Goal: Task Accomplishment & Management: Manage account settings

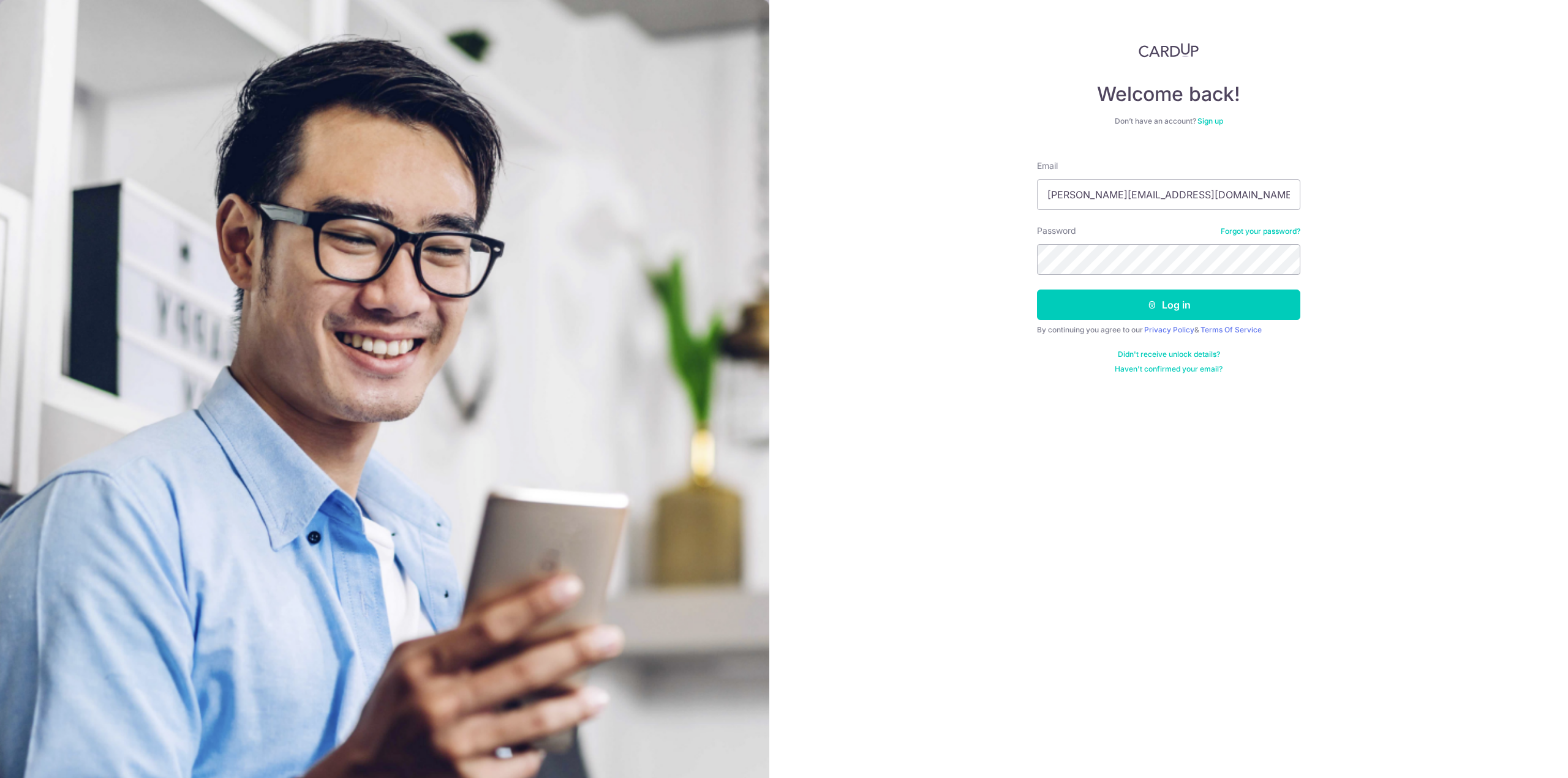
type input "[PERSON_NAME][EMAIL_ADDRESS][DOMAIN_NAME]"
click at [1037, 290] on button "Log in" at bounding box center [1168, 305] width 263 height 30
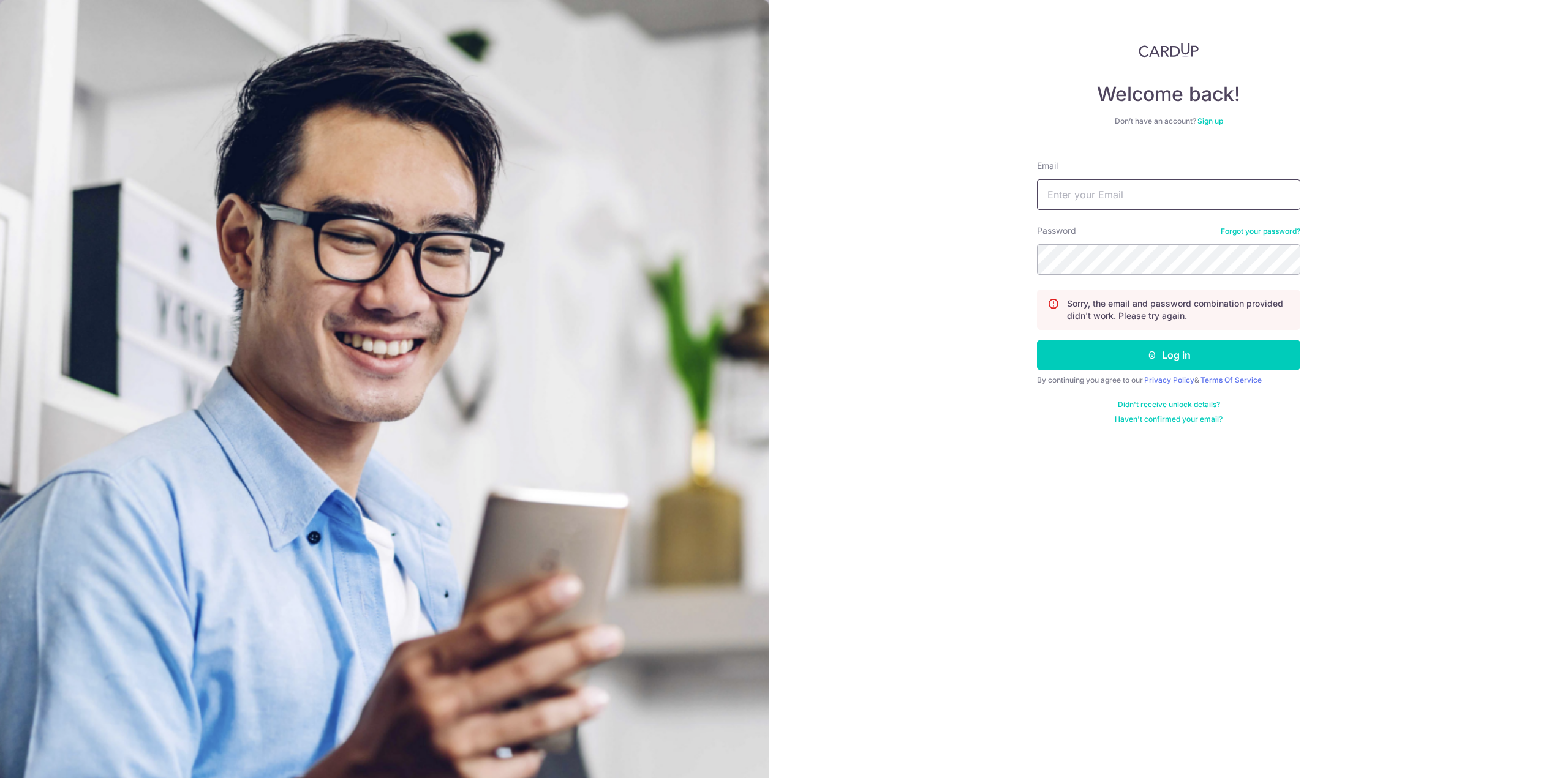
click at [1144, 193] on input "Email" at bounding box center [1168, 195] width 263 height 30
type input "[PERSON_NAME][EMAIL_ADDRESS][DOMAIN_NAME]"
click at [1037, 340] on button "Log in" at bounding box center [1168, 355] width 263 height 30
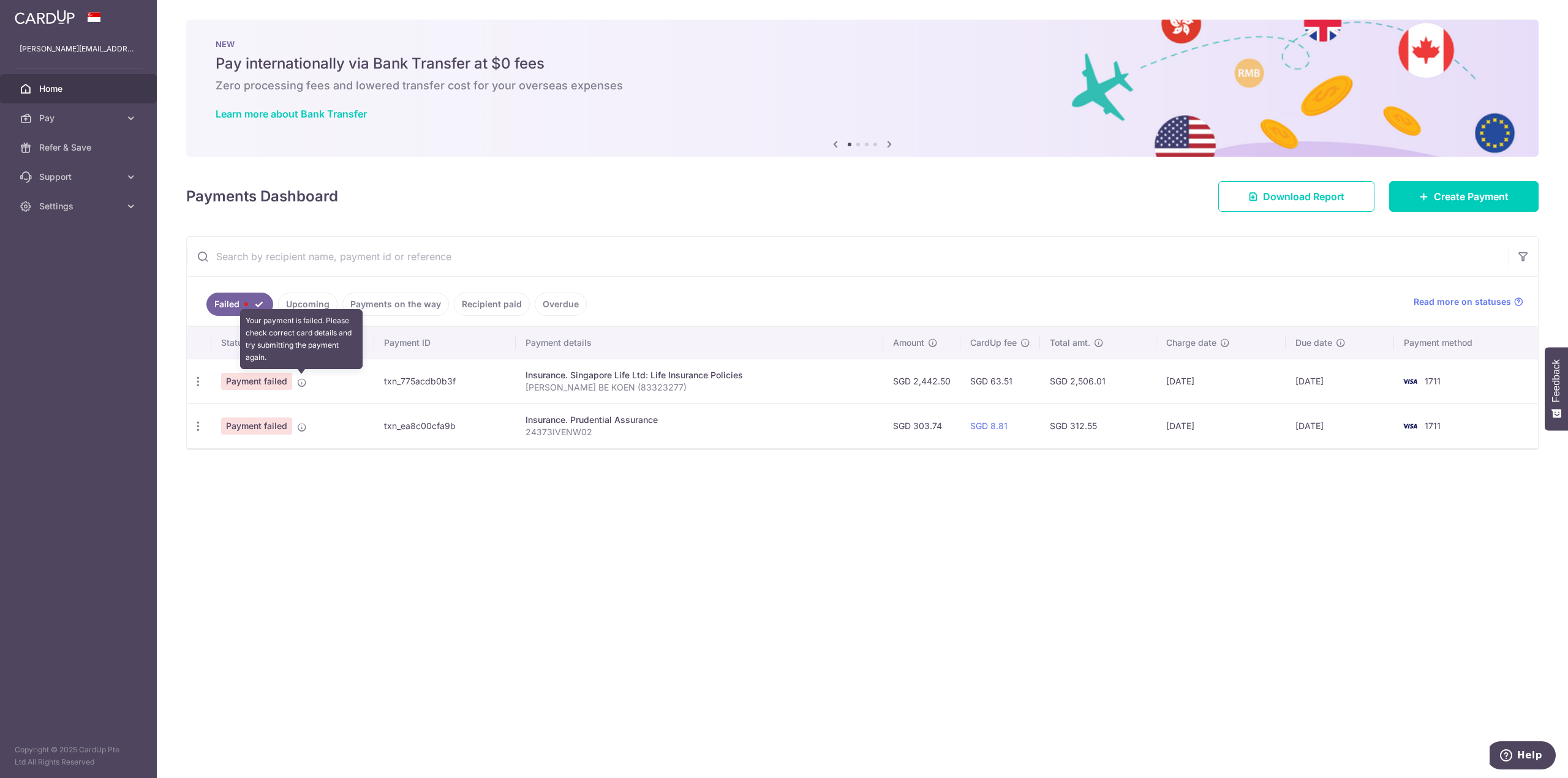
click at [306, 381] on icon at bounding box center [302, 382] width 10 height 10
click at [202, 379] on icon "button" at bounding box center [198, 381] width 13 height 13
click at [228, 409] on span "Update payment" at bounding box center [263, 415] width 83 height 14
radio input "true"
type input "2,442.50"
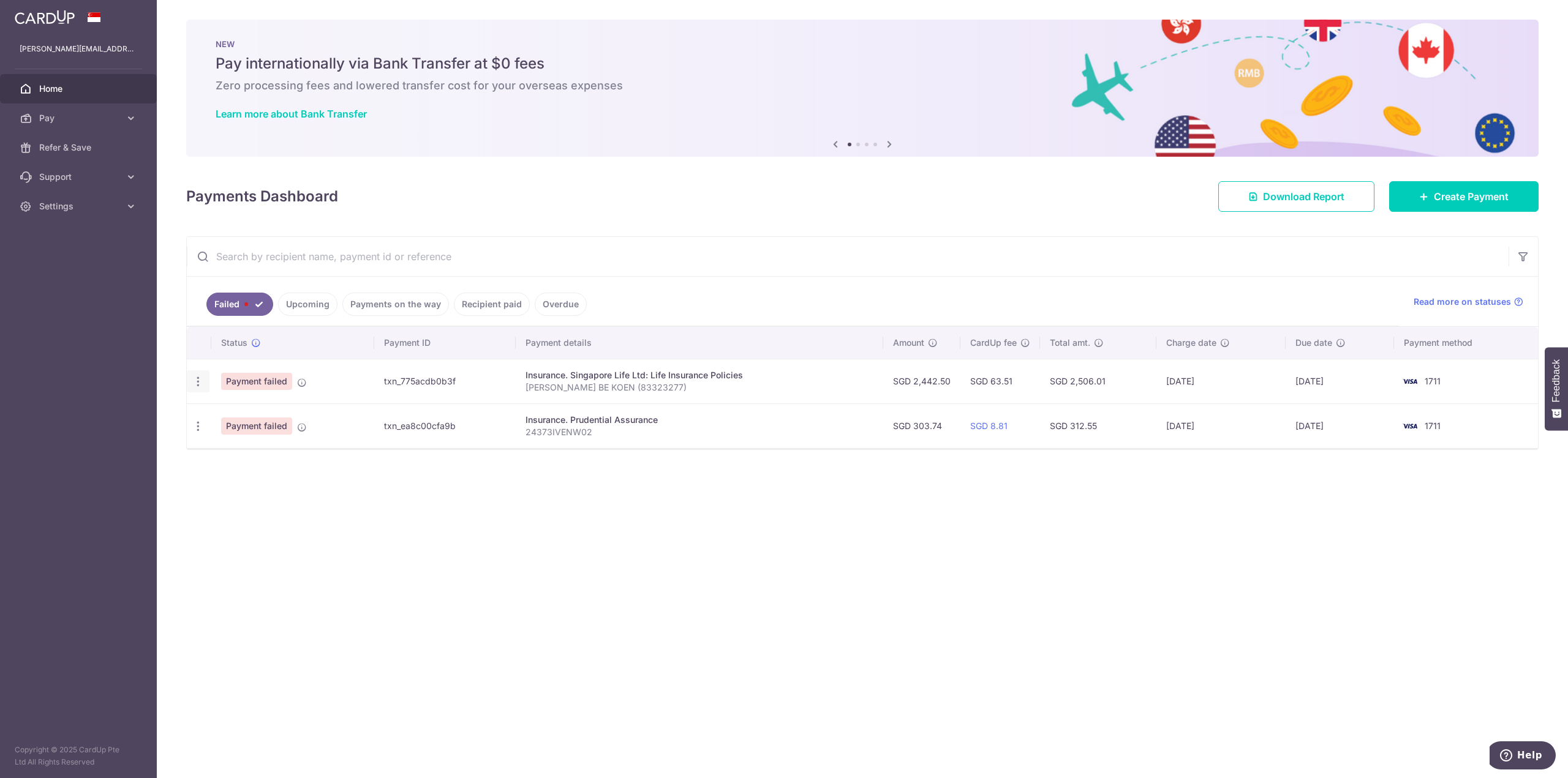
type input "[PERSON_NAME] BE KOEN (83323277)"
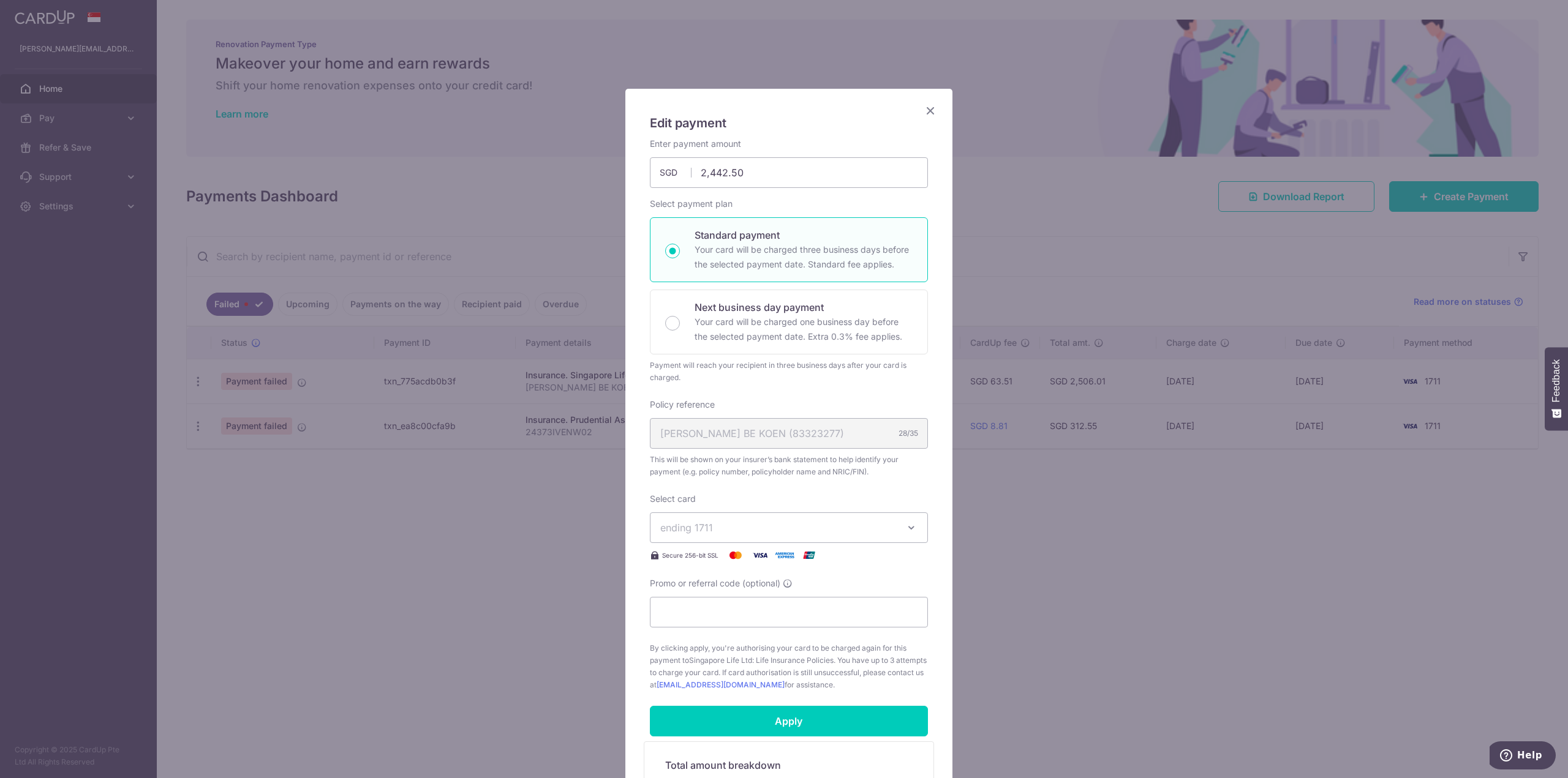
scroll to position [61, 0]
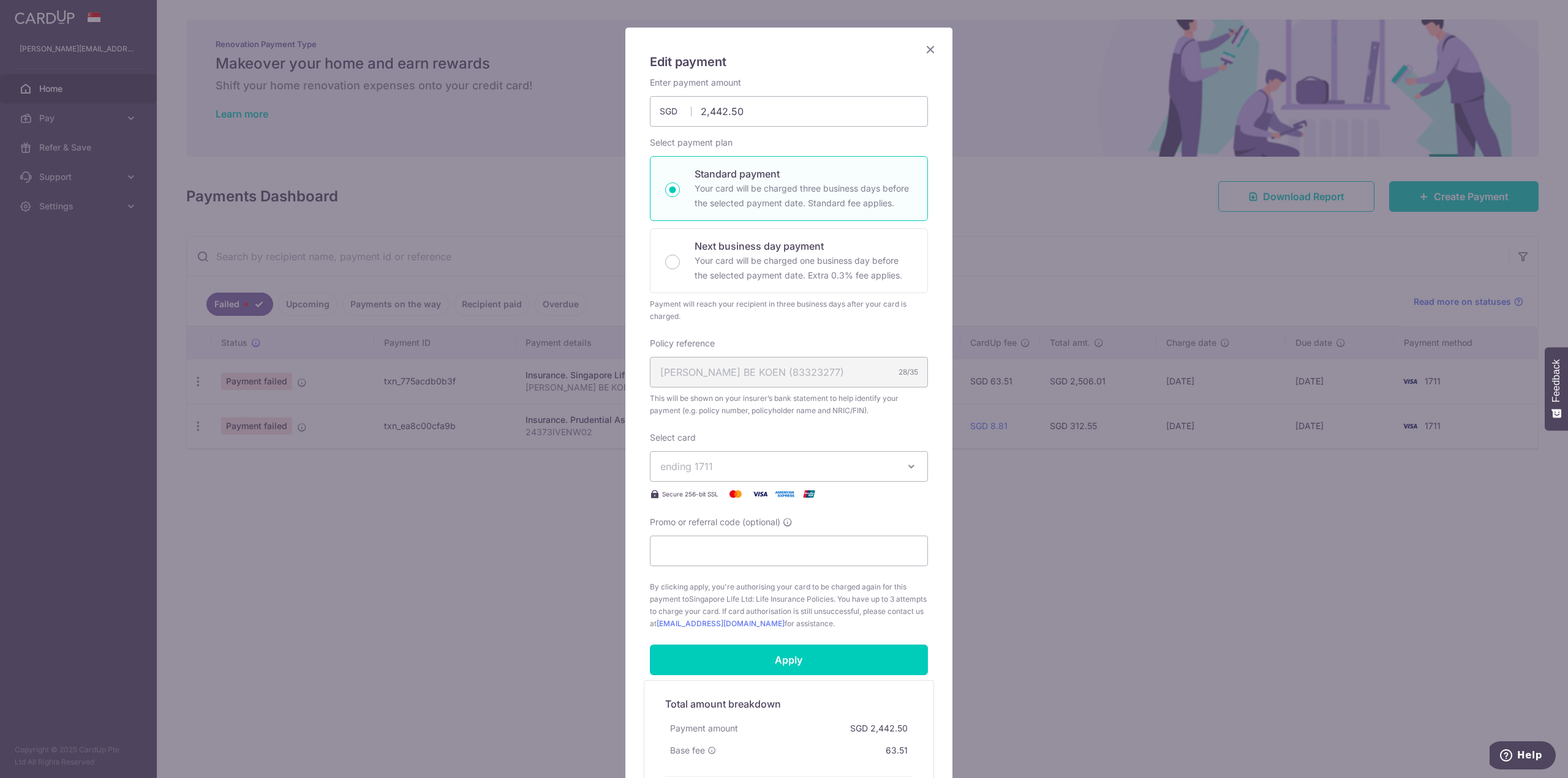
click at [801, 382] on div "JODI SIAH BE KOEN (83323277) 28/35" at bounding box center [788, 372] width 278 height 30
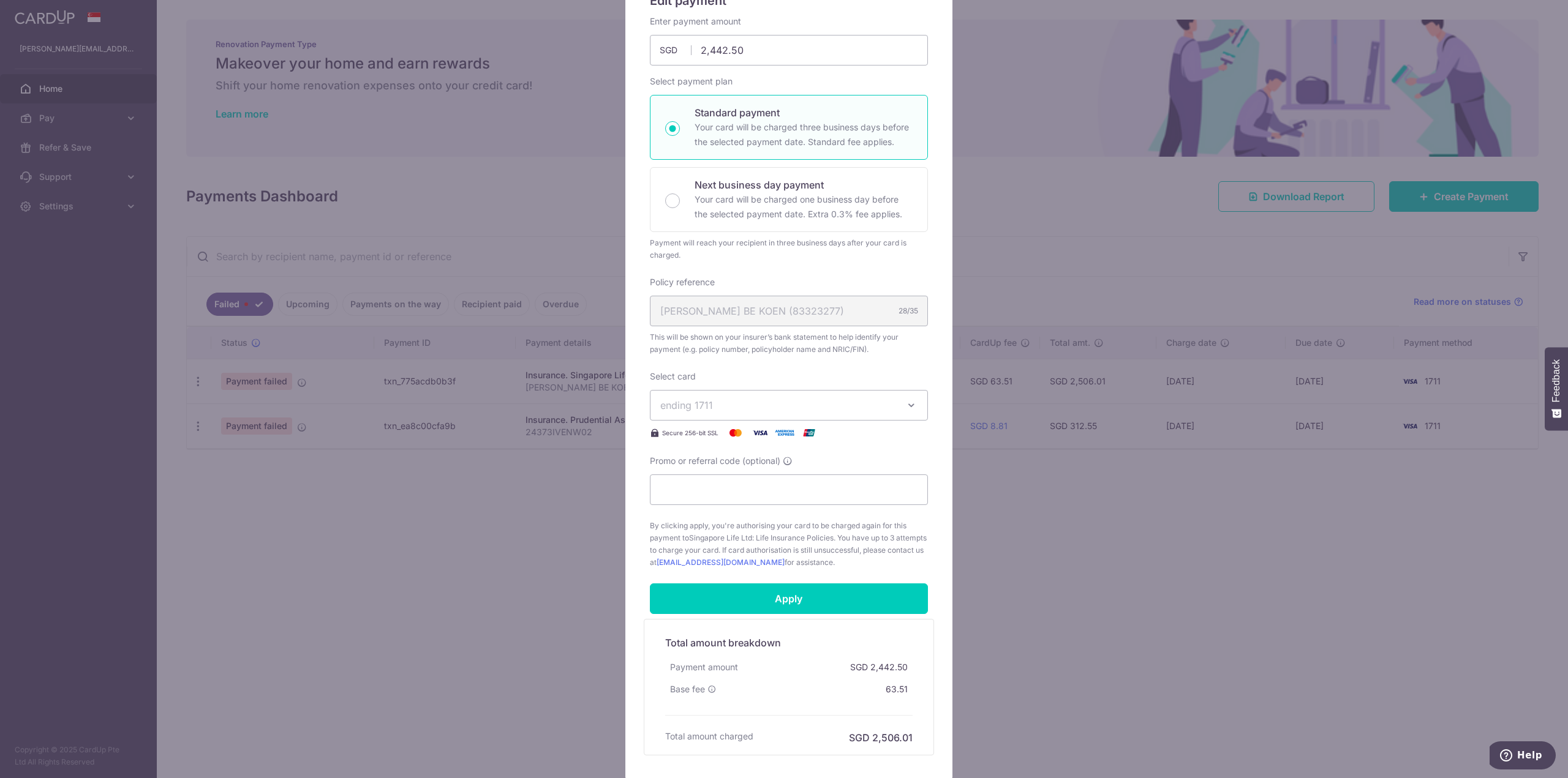
scroll to position [0, 0]
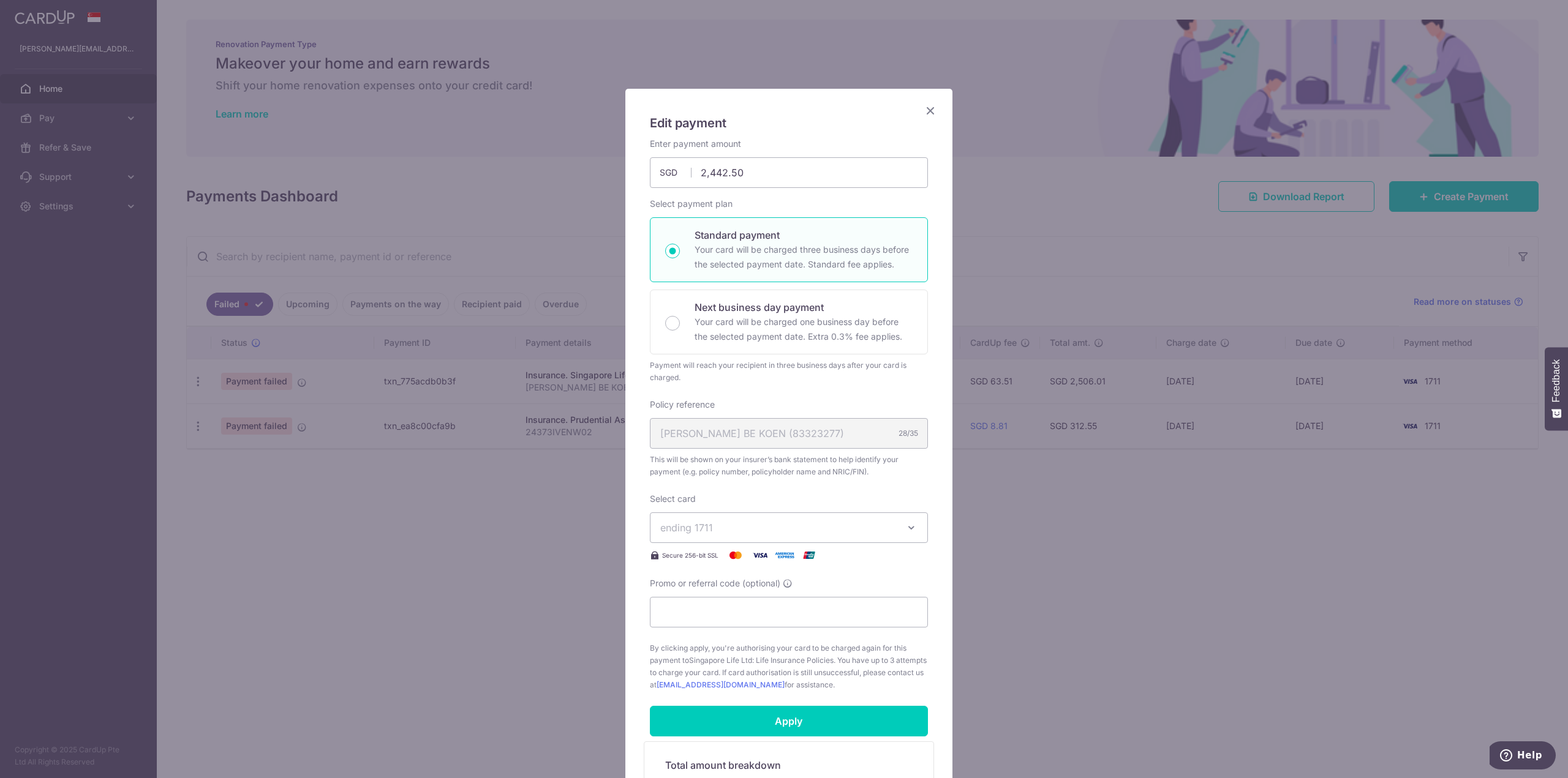
click at [926, 106] on icon "Close" at bounding box center [930, 110] width 14 height 15
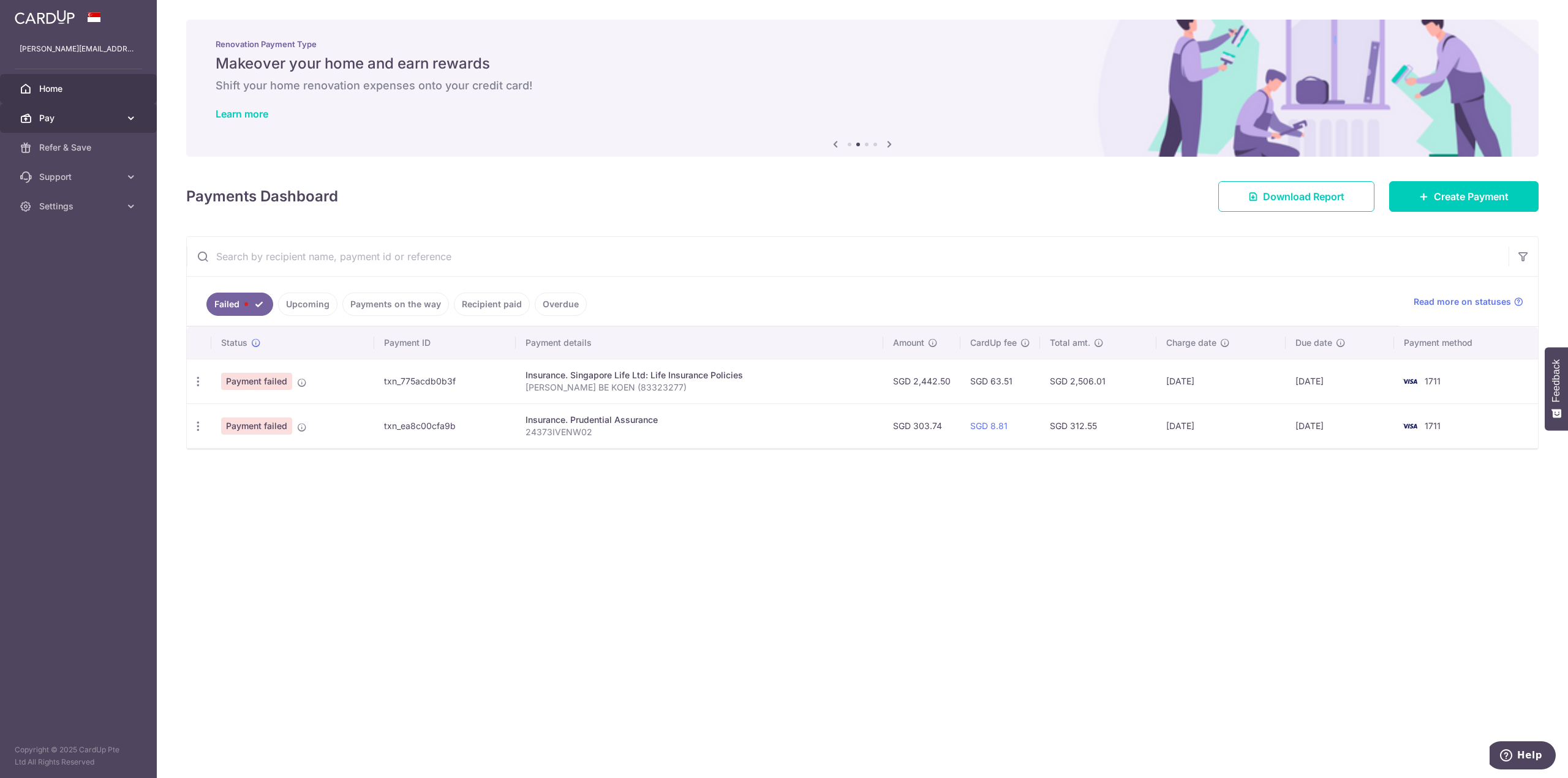
click at [111, 110] on link "Pay" at bounding box center [78, 118] width 156 height 30
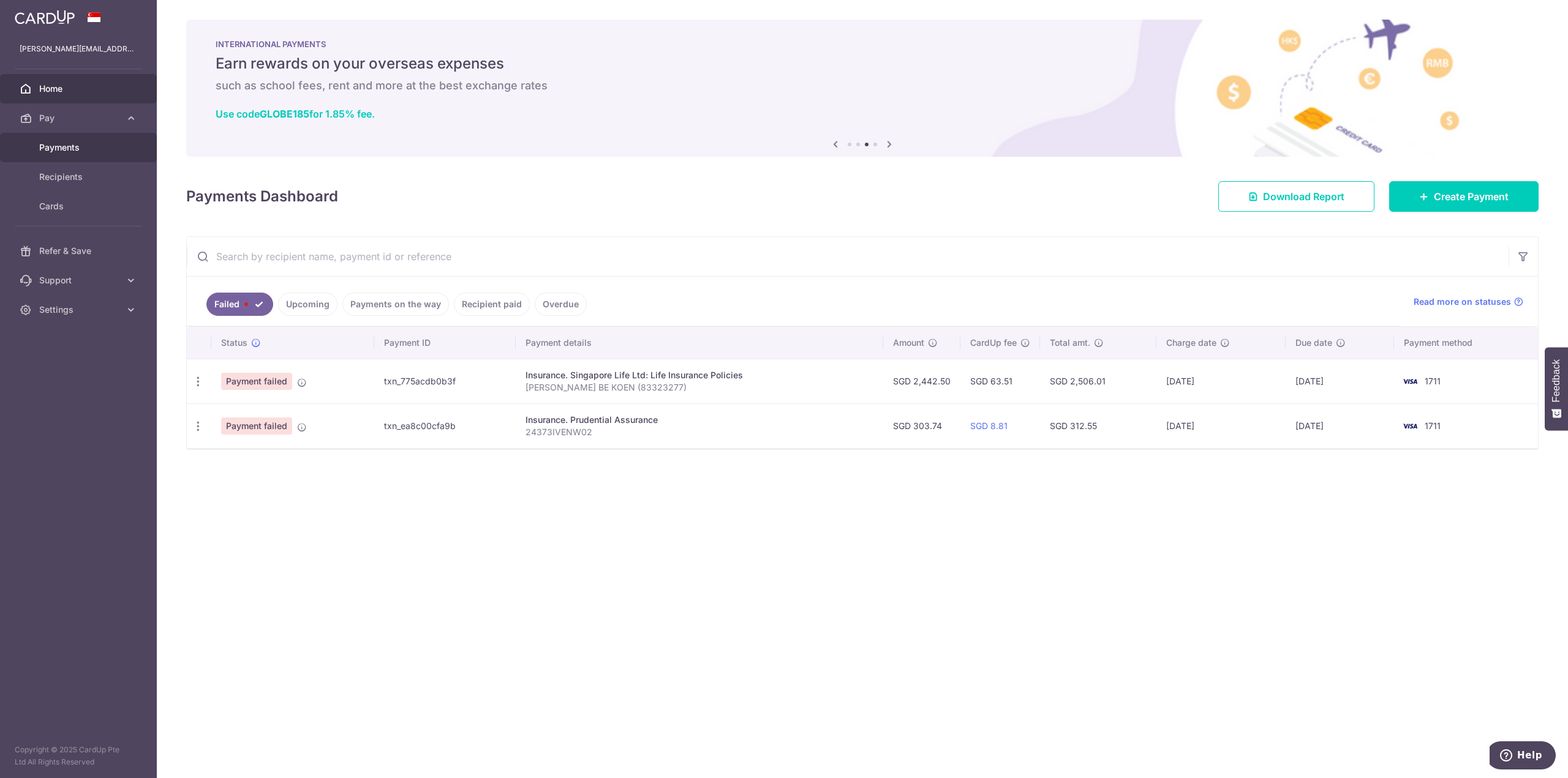
click at [83, 148] on span "Payments" at bounding box center [79, 147] width 81 height 12
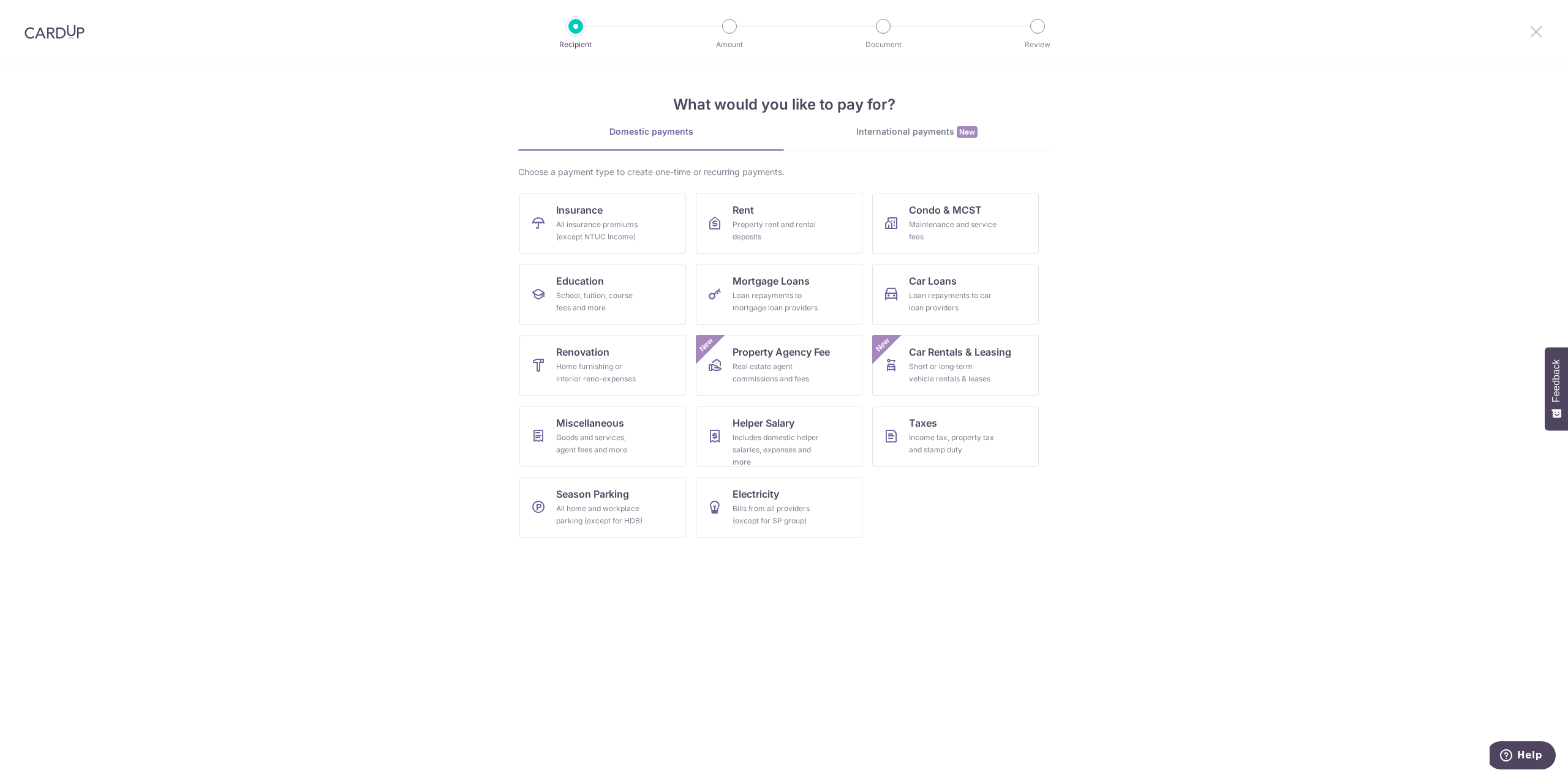
click at [1537, 29] on icon at bounding box center [1535, 31] width 14 height 15
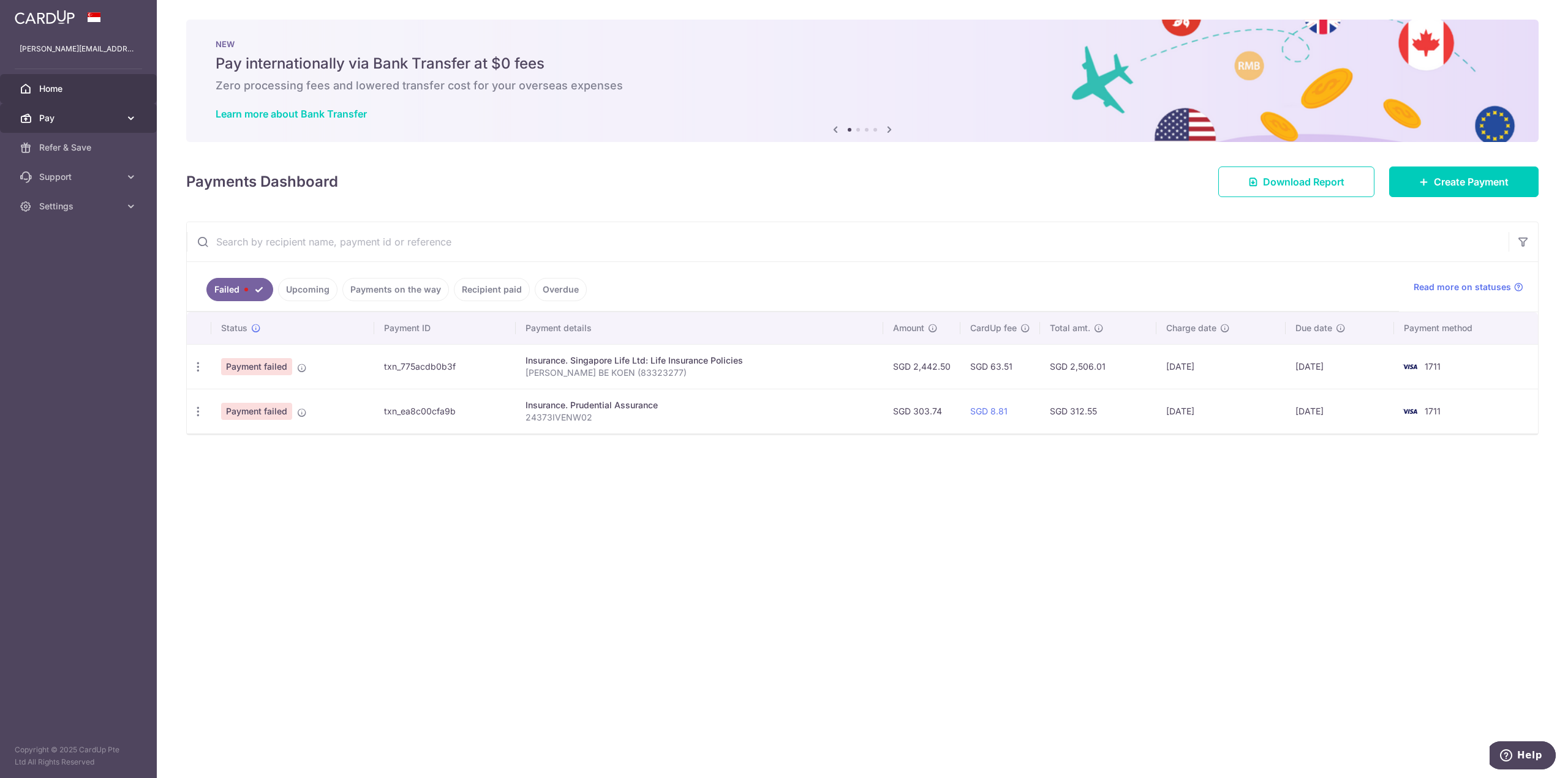
click at [127, 122] on icon at bounding box center [131, 117] width 12 height 12
click at [66, 207] on span "Cards" at bounding box center [79, 206] width 81 height 12
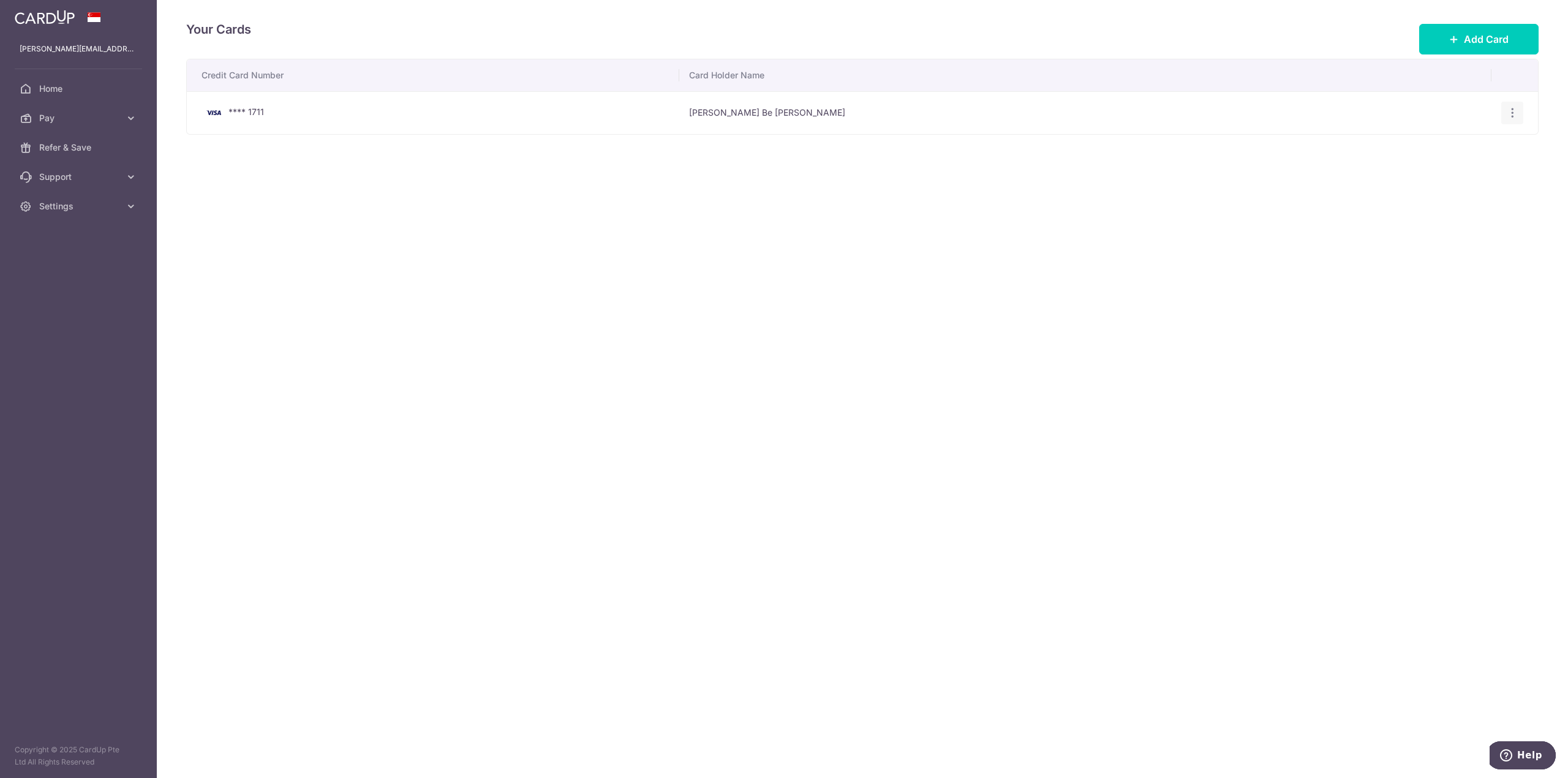
click at [1510, 113] on icon "button" at bounding box center [1512, 113] width 13 height 13
click at [1479, 144] on span "View/Edit" at bounding box center [1471, 147] width 83 height 14
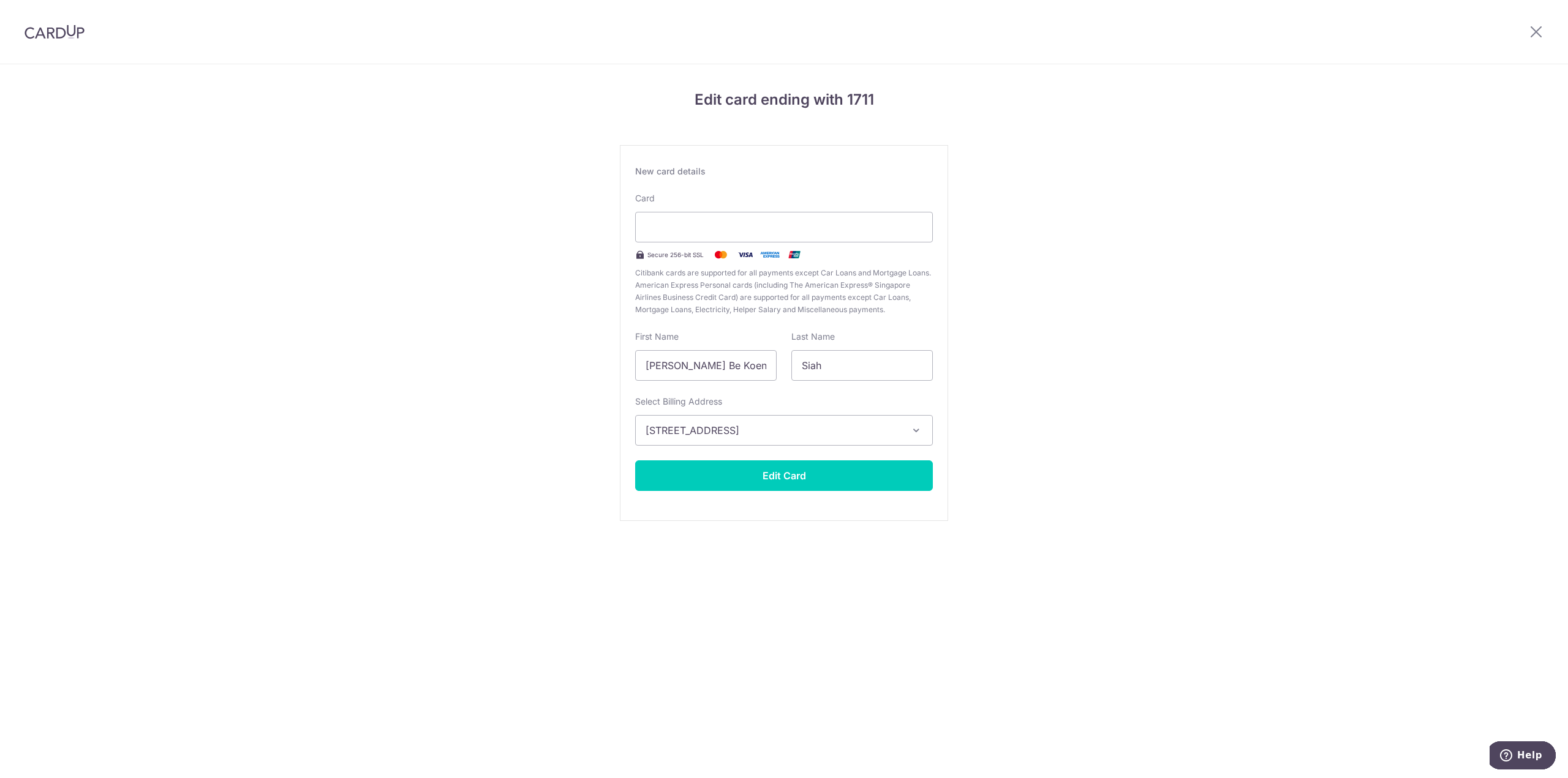
click at [728, 431] on span "12 (Tower 2), #05-02, Hougang Street 92, Singapore, Singapore-538688" at bounding box center [772, 430] width 255 height 14
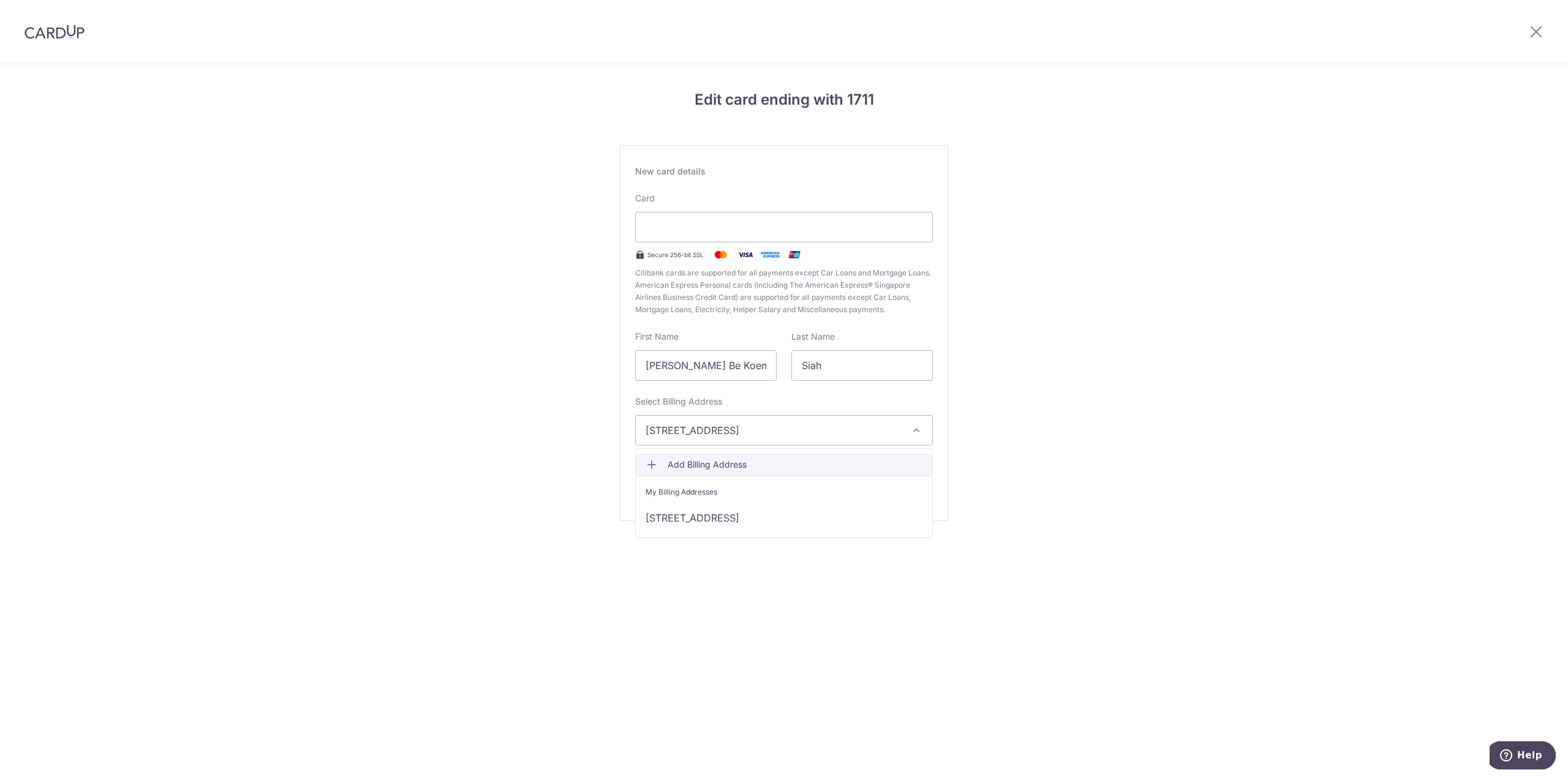
click at [728, 460] on span "Add Billing Address" at bounding box center [794, 464] width 255 height 12
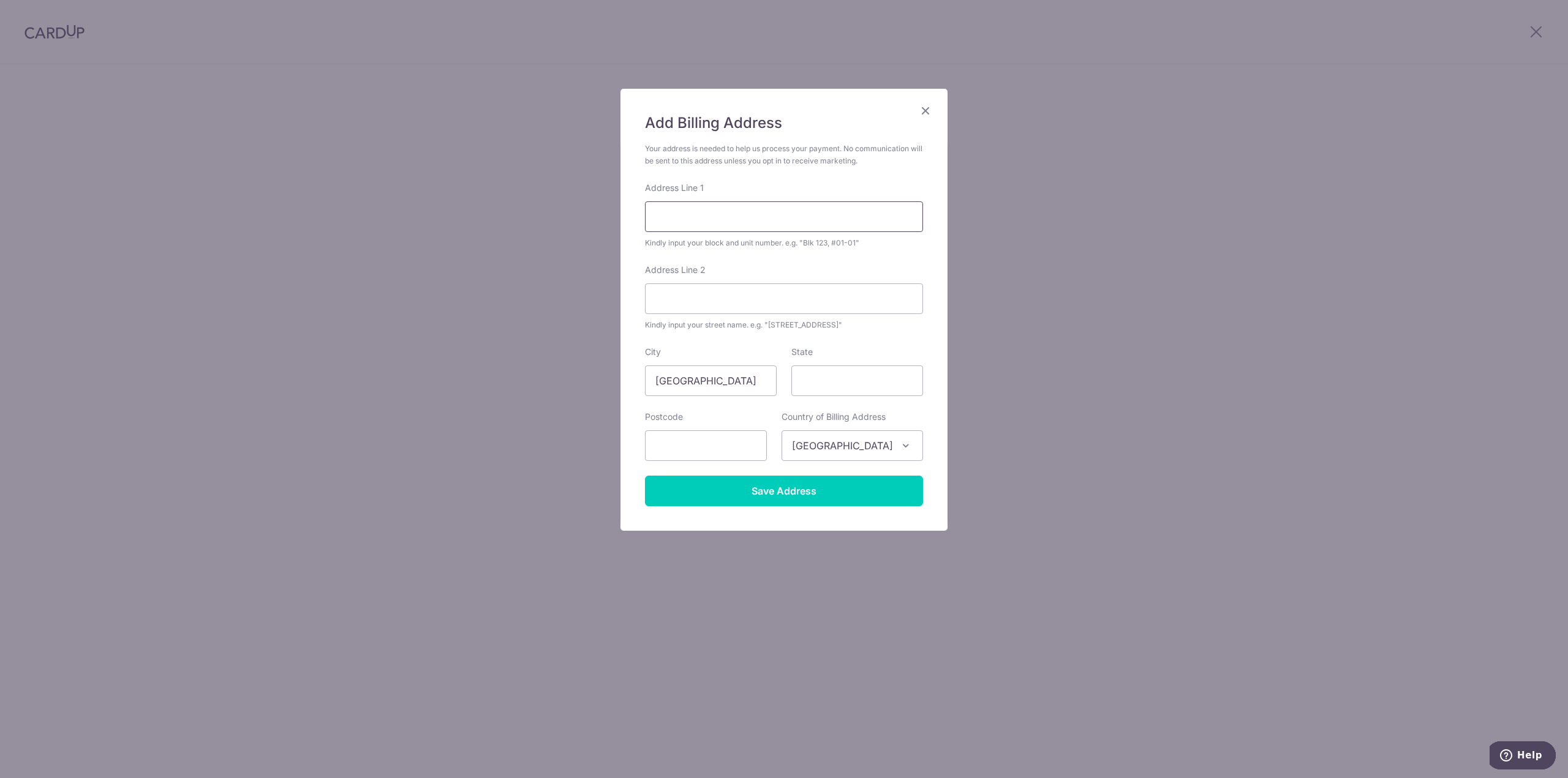
click at [707, 228] on input "Address Line 1" at bounding box center [784, 216] width 278 height 30
click at [721, 218] on input "38A Pine Lane #15-36" at bounding box center [784, 216] width 278 height 30
type input "38A Pine Lane #15-36"
click at [725, 296] on input "Address Line 2" at bounding box center [784, 298] width 278 height 30
type input "391038"
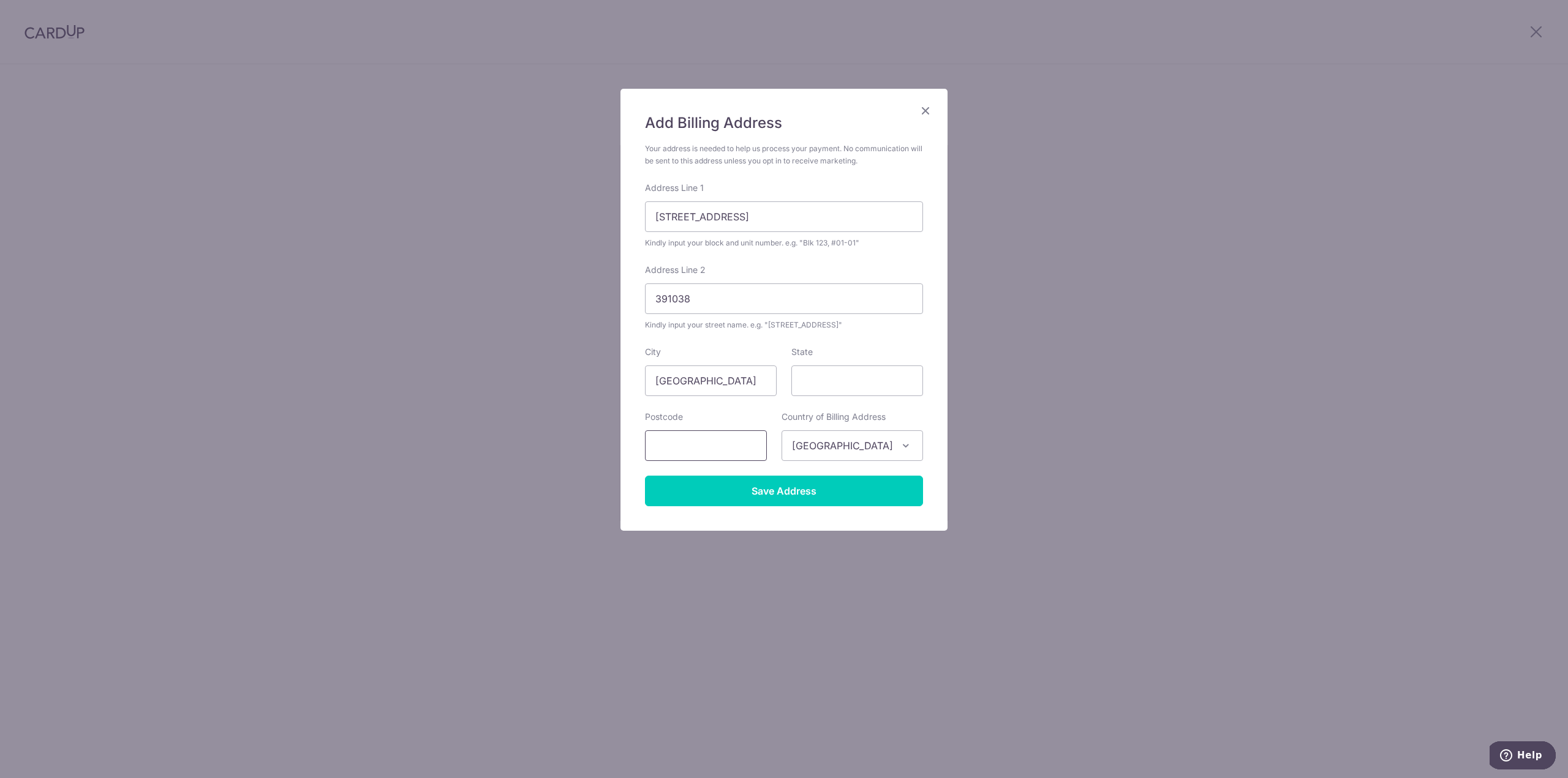
click at [744, 439] on input "text" at bounding box center [705, 445] width 122 height 30
type input "391038"
drag, startPoint x: 728, startPoint y: 296, endPoint x: 642, endPoint y: 296, distance: 86.0
click at [642, 296] on div "Add Billing Address Your address is needed to help us process your payment. No …" at bounding box center [784, 310] width 327 height 442
drag, startPoint x: 677, startPoint y: 217, endPoint x: 723, endPoint y: 217, distance: 46.0
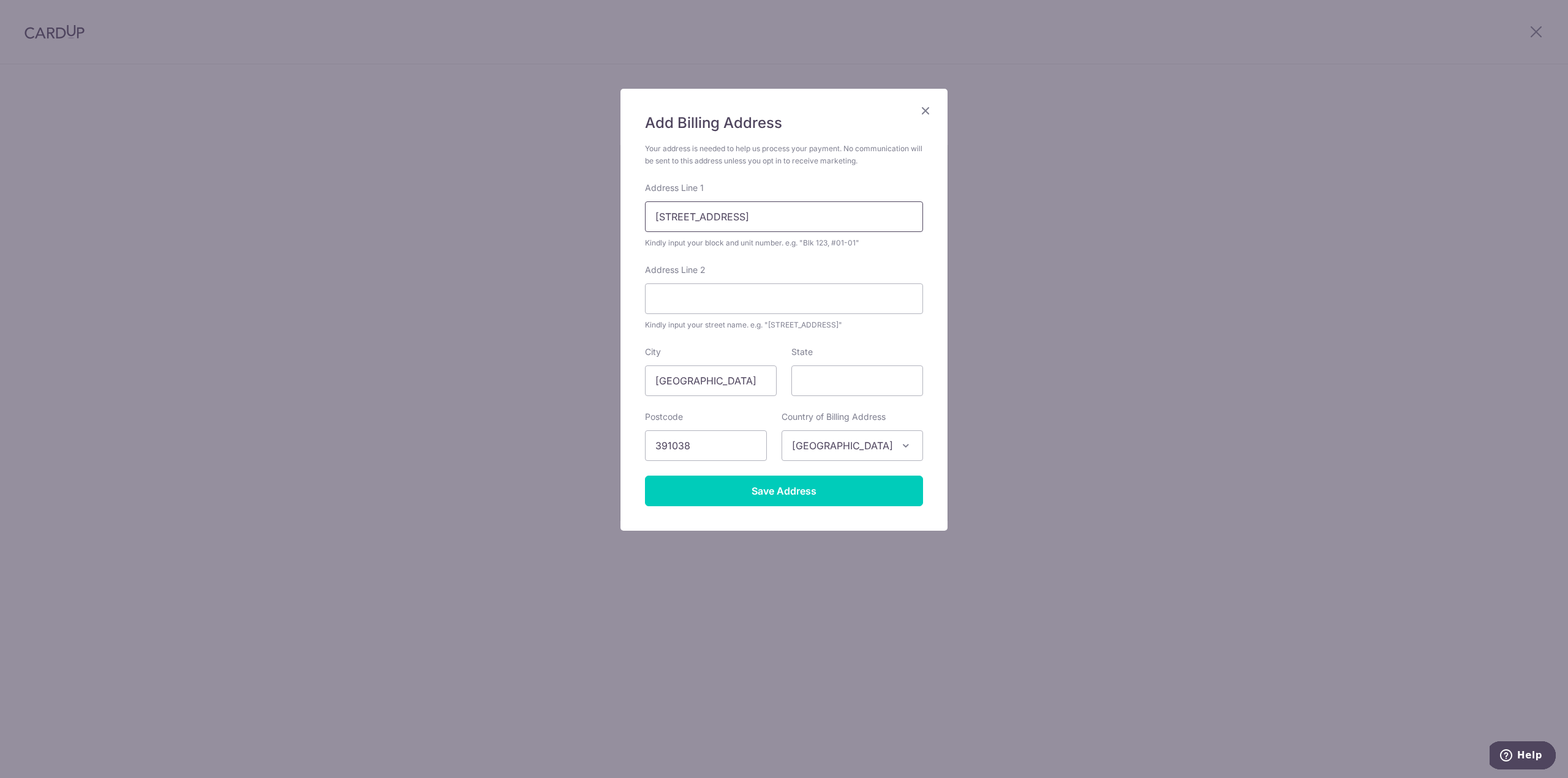
click at [723, 217] on input "38A Pine Lane #15-36" at bounding box center [784, 216] width 278 height 30
click at [656, 215] on input "38A, #15-36" at bounding box center [784, 216] width 278 height 30
type input "Block 38A, #15-36"
click at [673, 302] on input "Address Line 2" at bounding box center [784, 298] width 278 height 30
type input "Pine Lane"
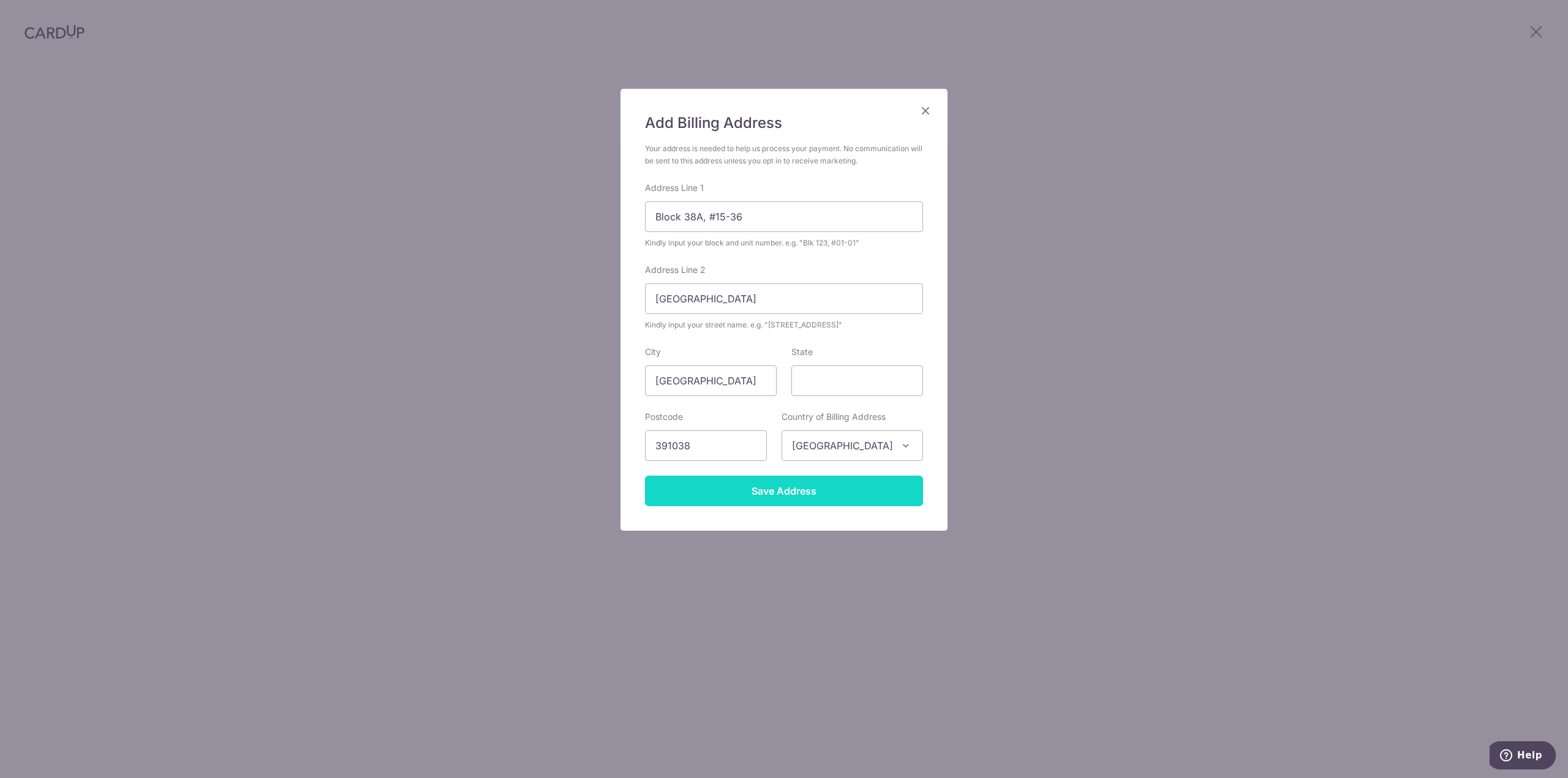
click at [768, 493] on input "Save Address" at bounding box center [784, 491] width 278 height 30
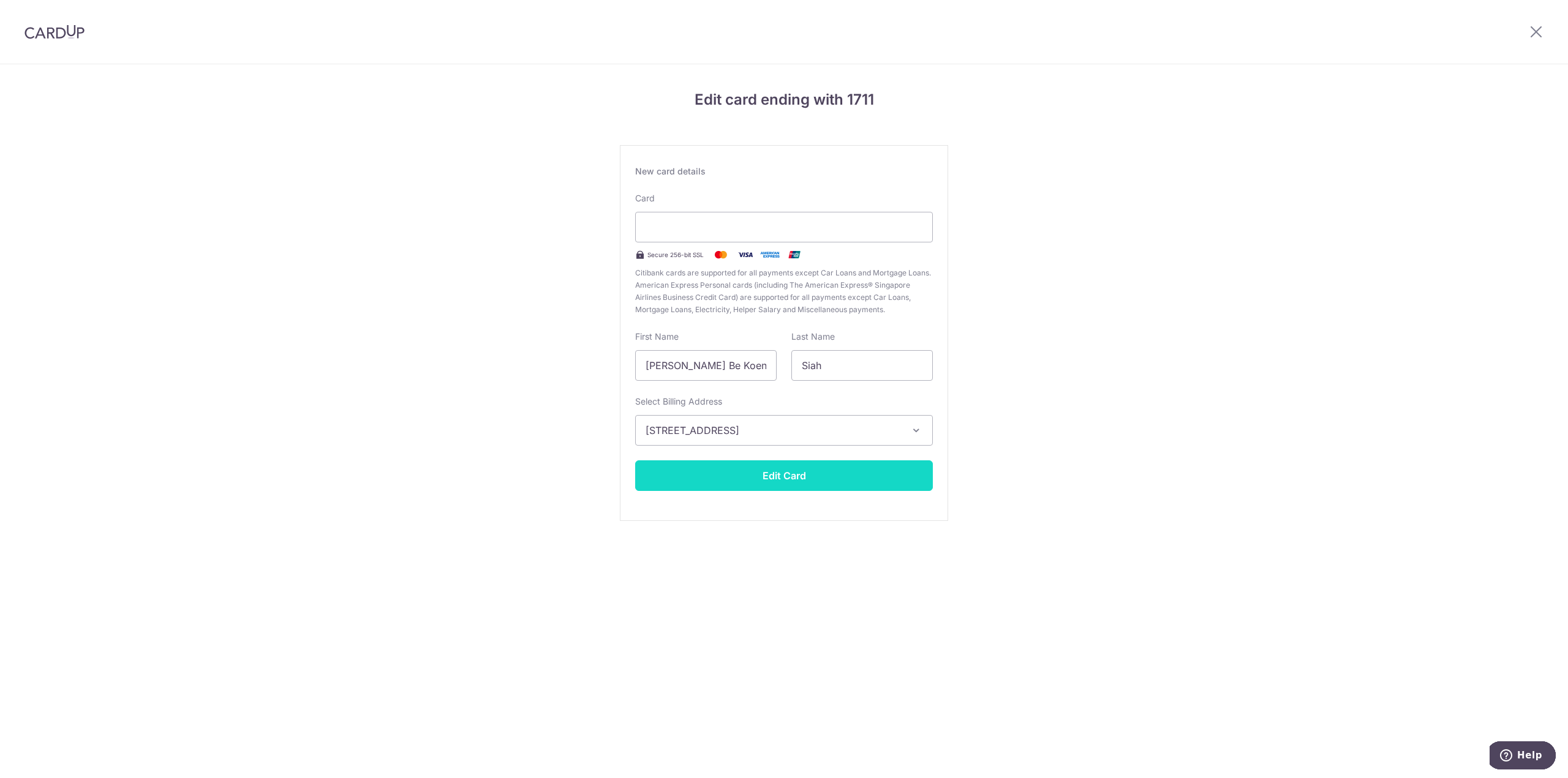
click at [768, 484] on button "Edit Card" at bounding box center [784, 476] width 298 height 30
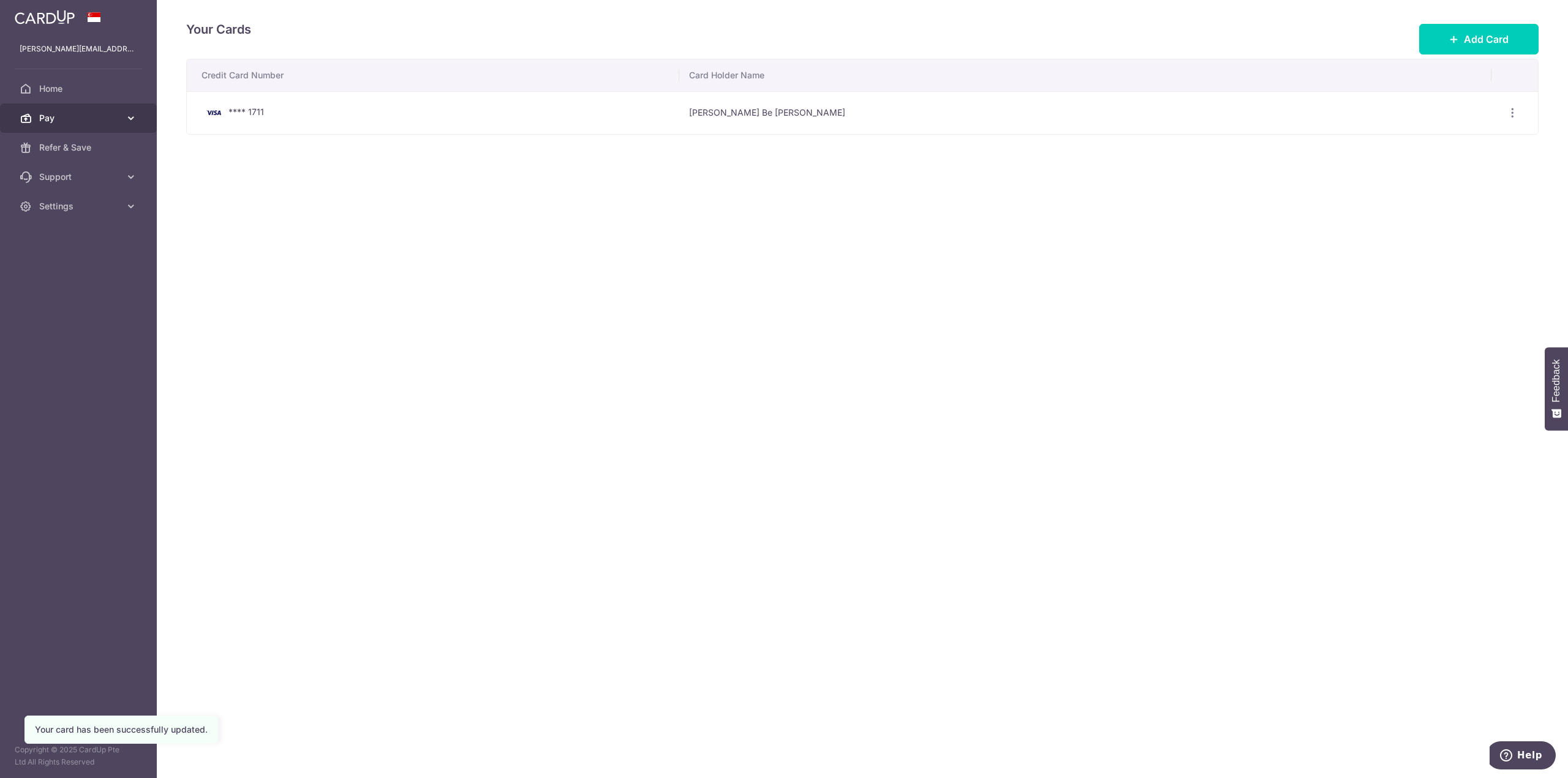
click at [120, 117] on span "Pay" at bounding box center [79, 117] width 81 height 12
click at [93, 142] on span "Payments" at bounding box center [79, 147] width 81 height 12
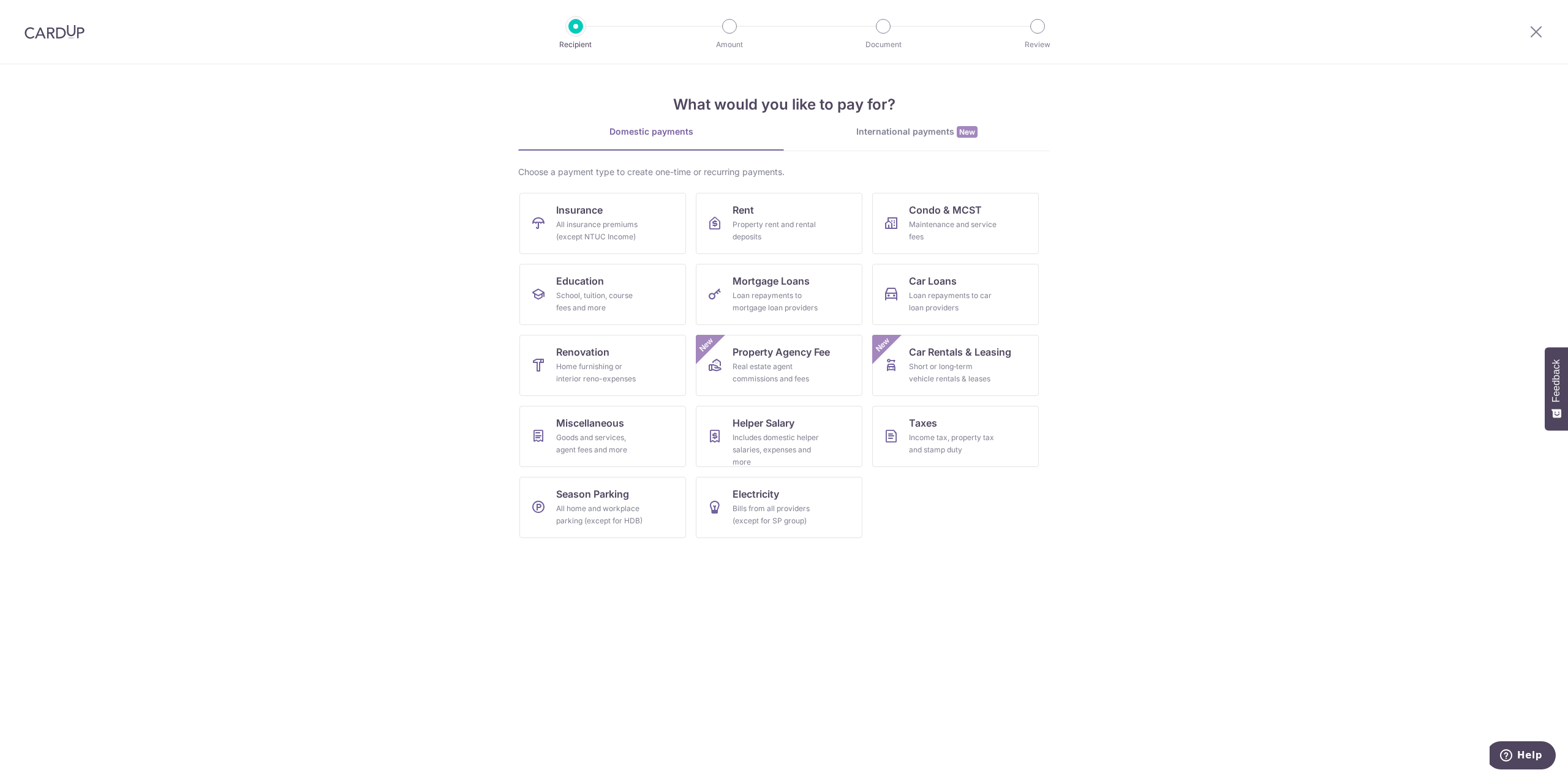
click at [77, 39] on div at bounding box center [54, 32] width 109 height 64
click at [69, 27] on img at bounding box center [54, 32] width 60 height 14
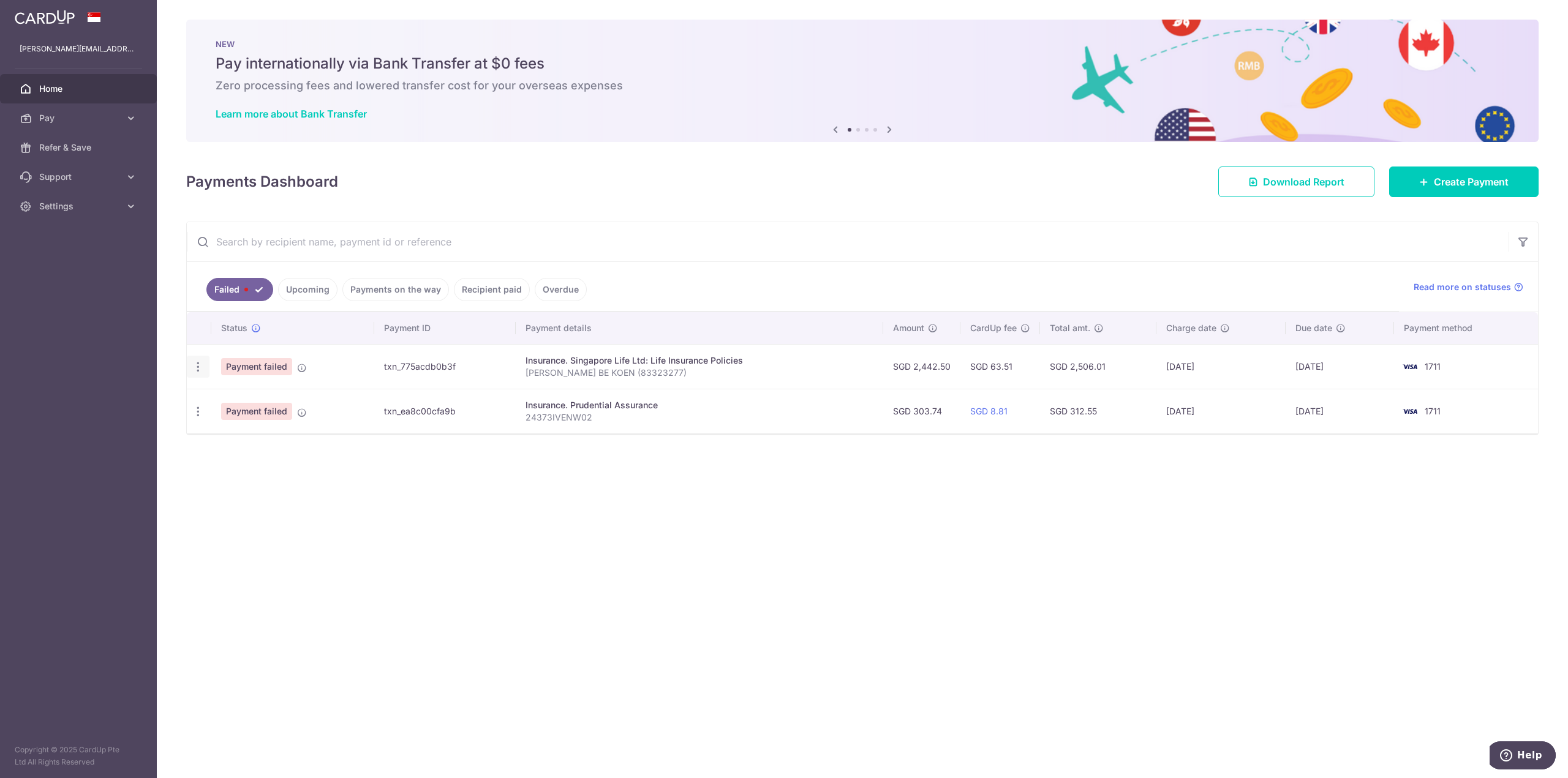
click at [202, 369] on icon "button" at bounding box center [198, 367] width 13 height 13
click at [249, 403] on span "Update payment" at bounding box center [263, 401] width 83 height 14
radio input "true"
type input "2,442.50"
type input "[PERSON_NAME] BE KOEN (83323277)"
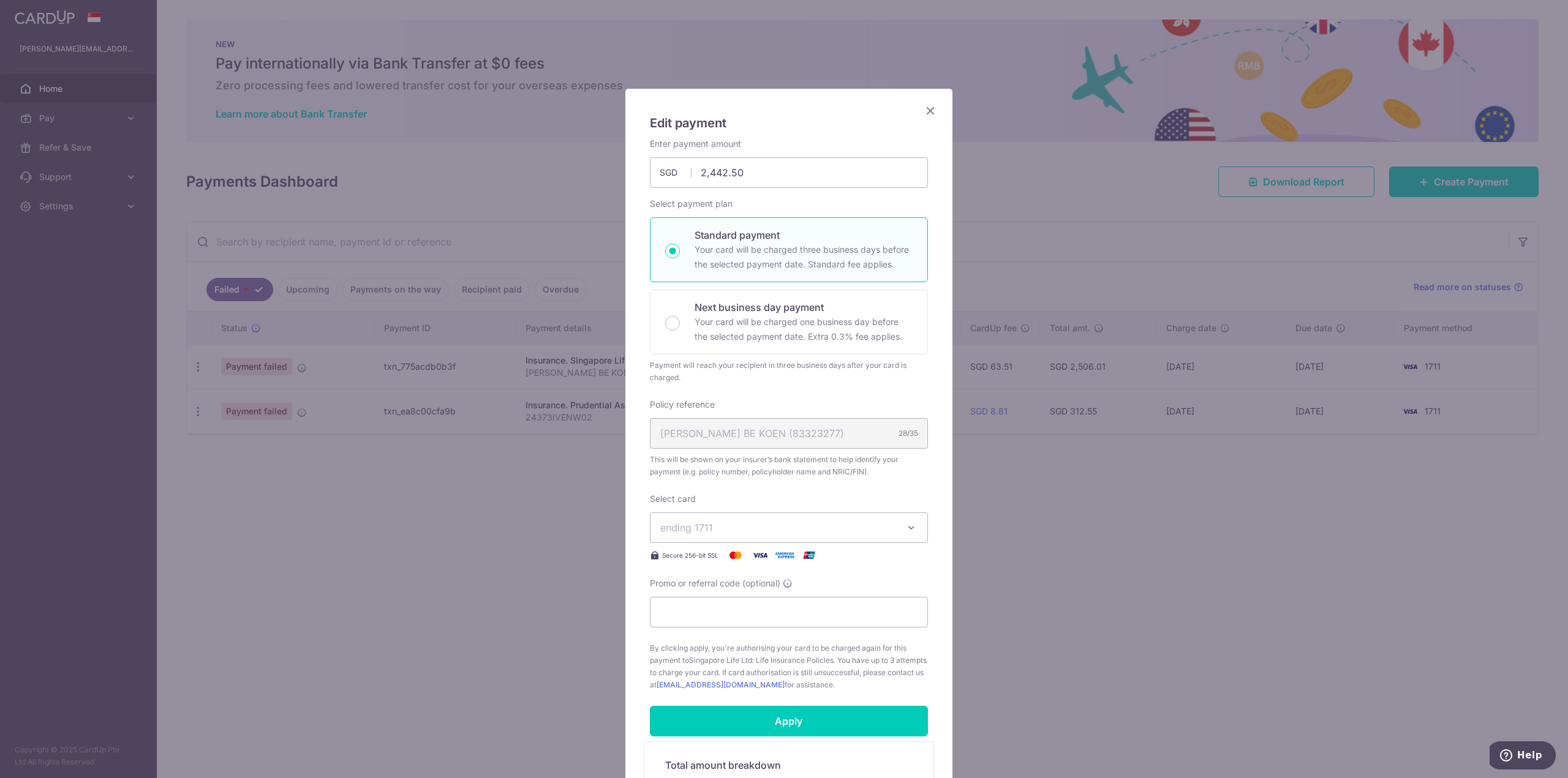
scroll to position [213, 0]
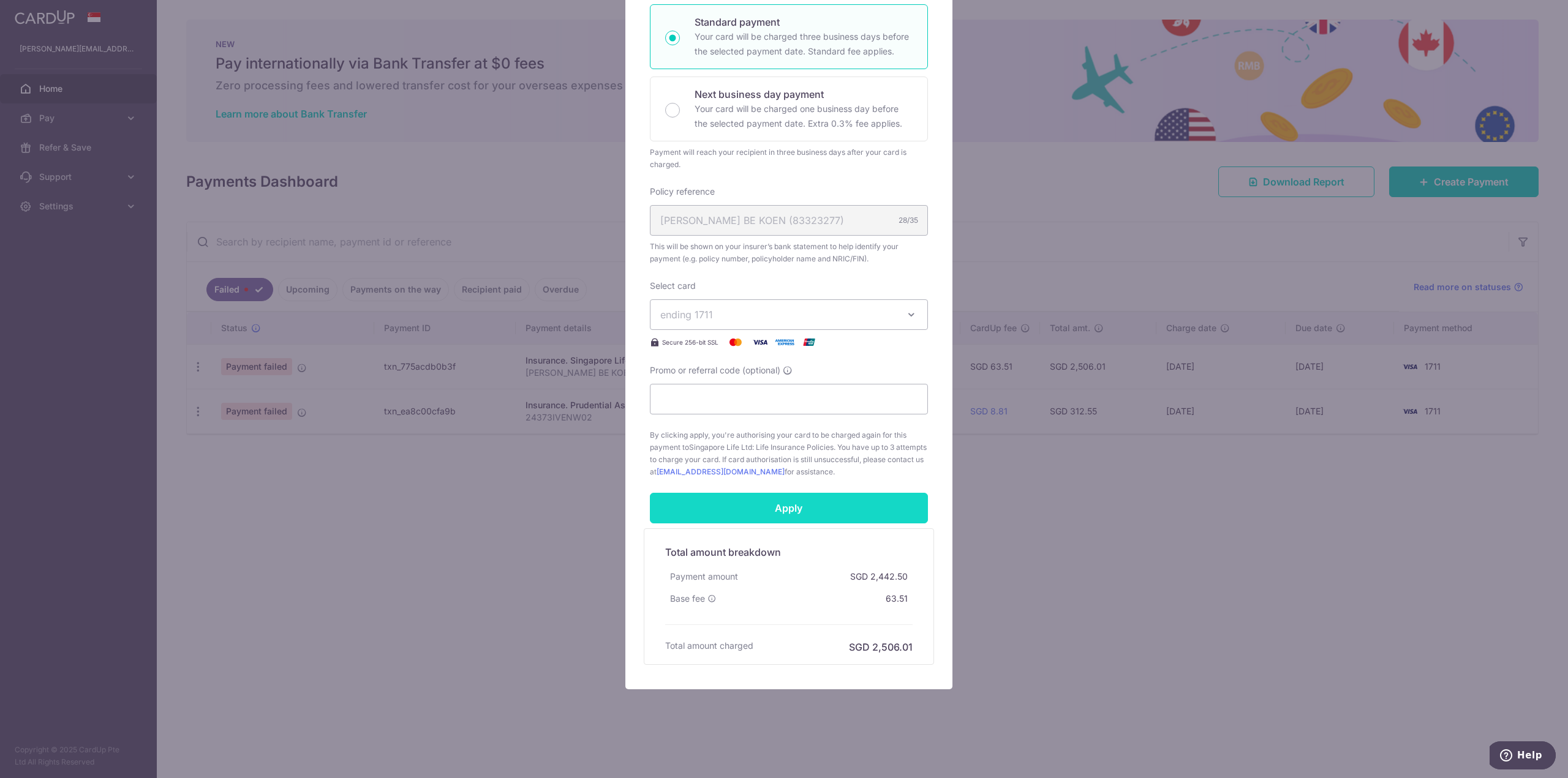
click at [812, 505] on input "Apply" at bounding box center [788, 508] width 278 height 30
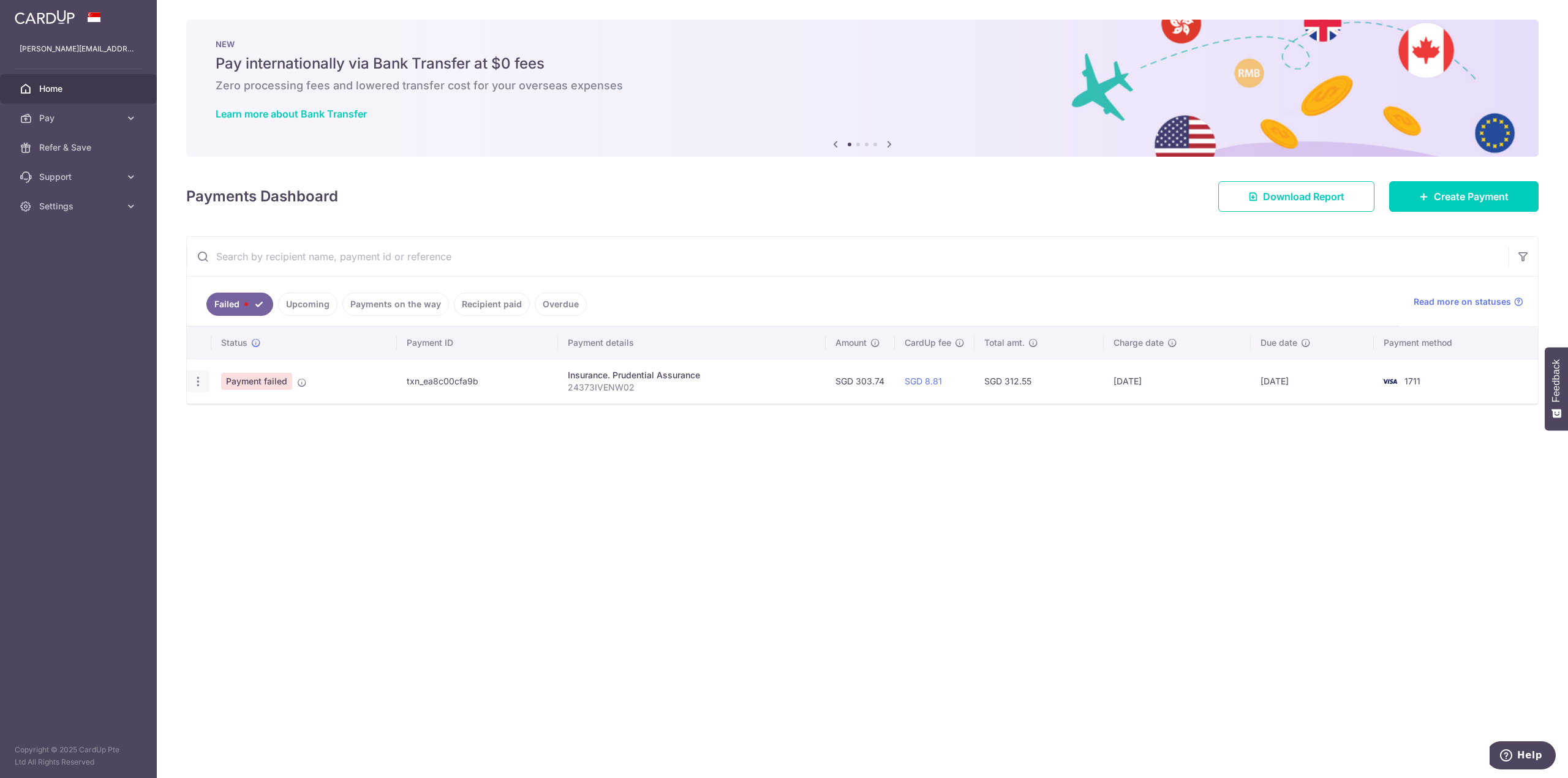
click at [200, 383] on icon "button" at bounding box center [198, 381] width 13 height 13
click at [249, 409] on span "Update payment" at bounding box center [263, 415] width 83 height 14
radio input "true"
type input "303.74"
type input "24373IVENW02"
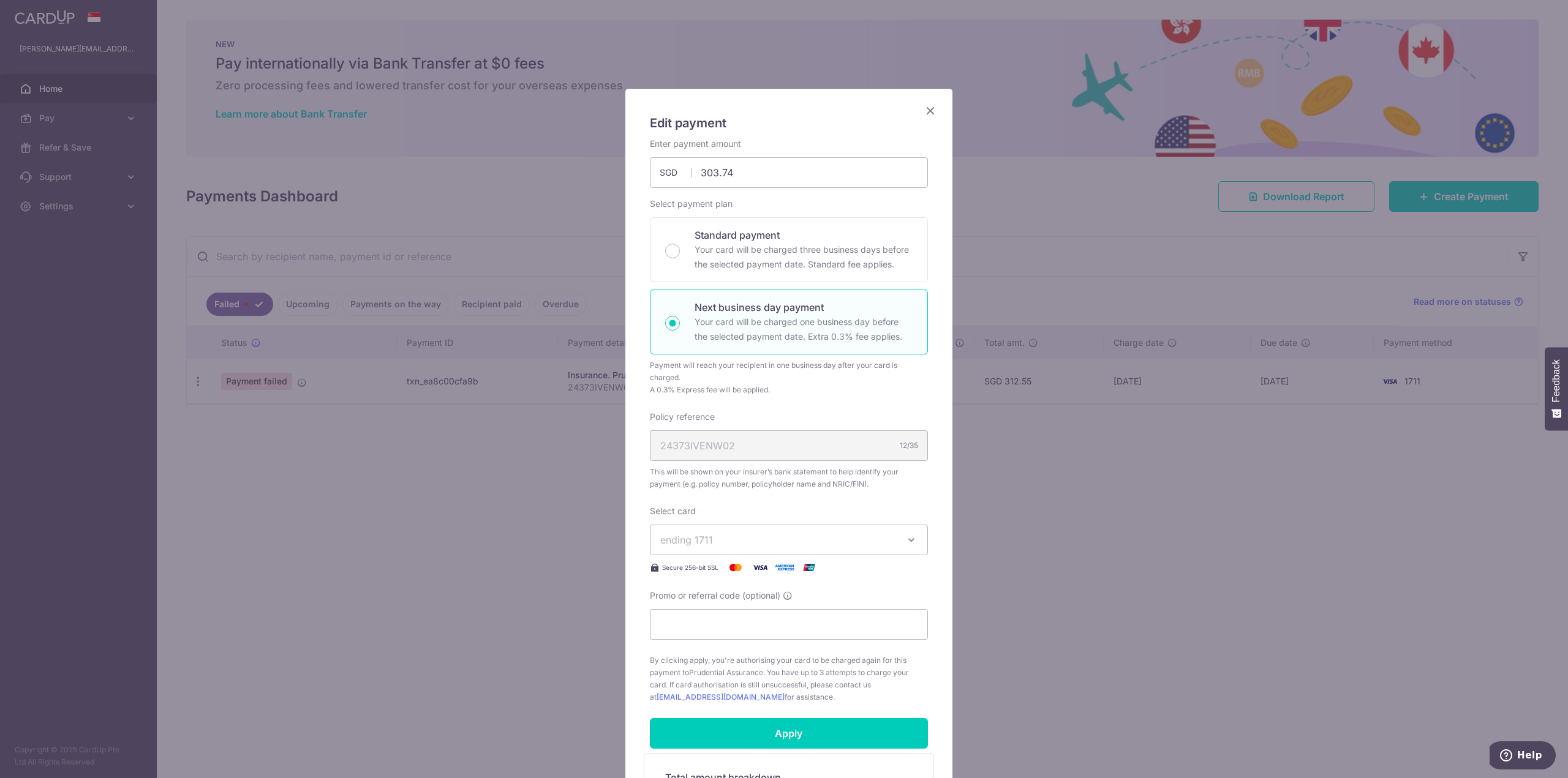
scroll to position [265, 0]
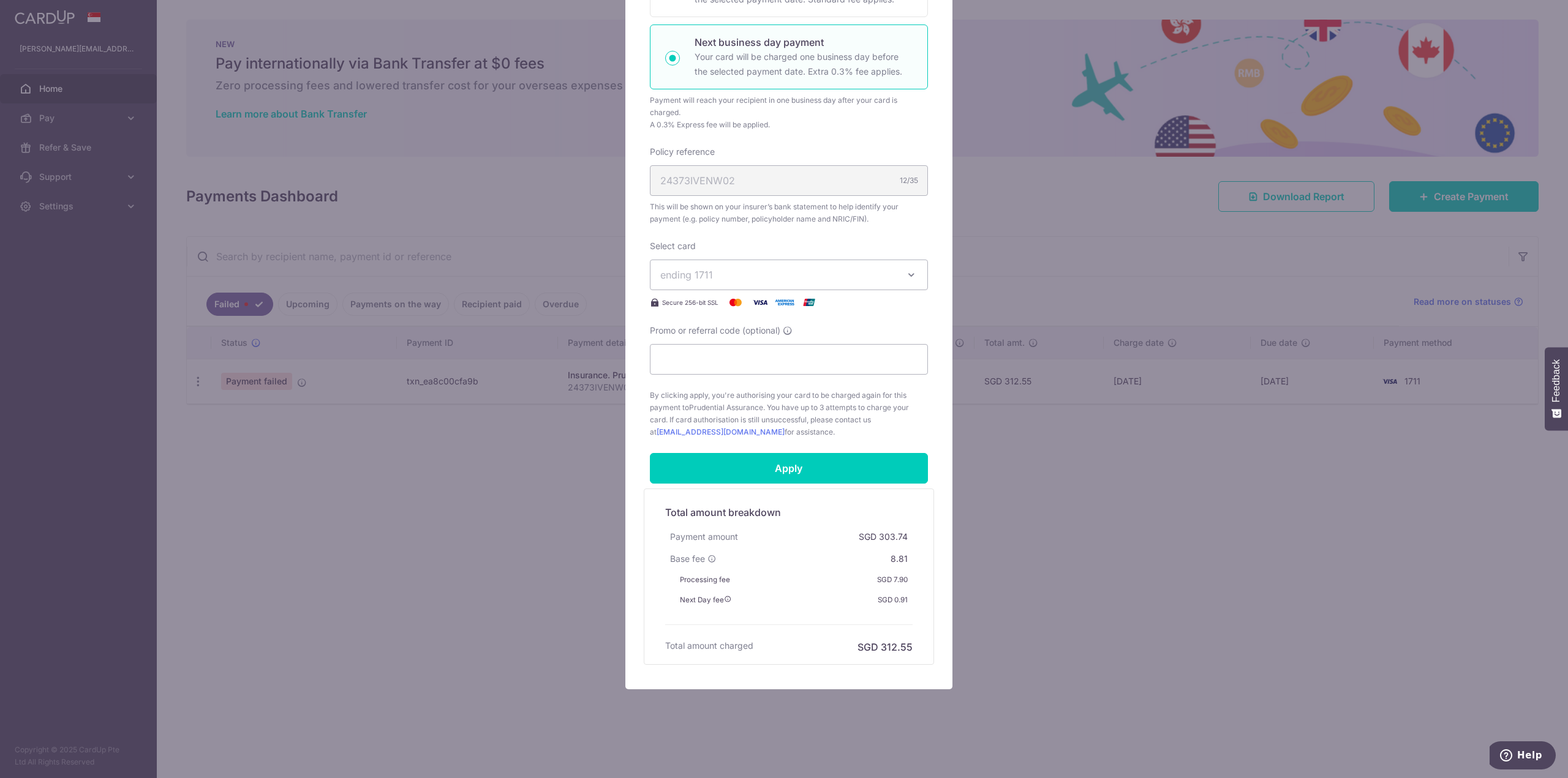
click at [697, 278] on span "ending 1711" at bounding box center [686, 274] width 53 height 12
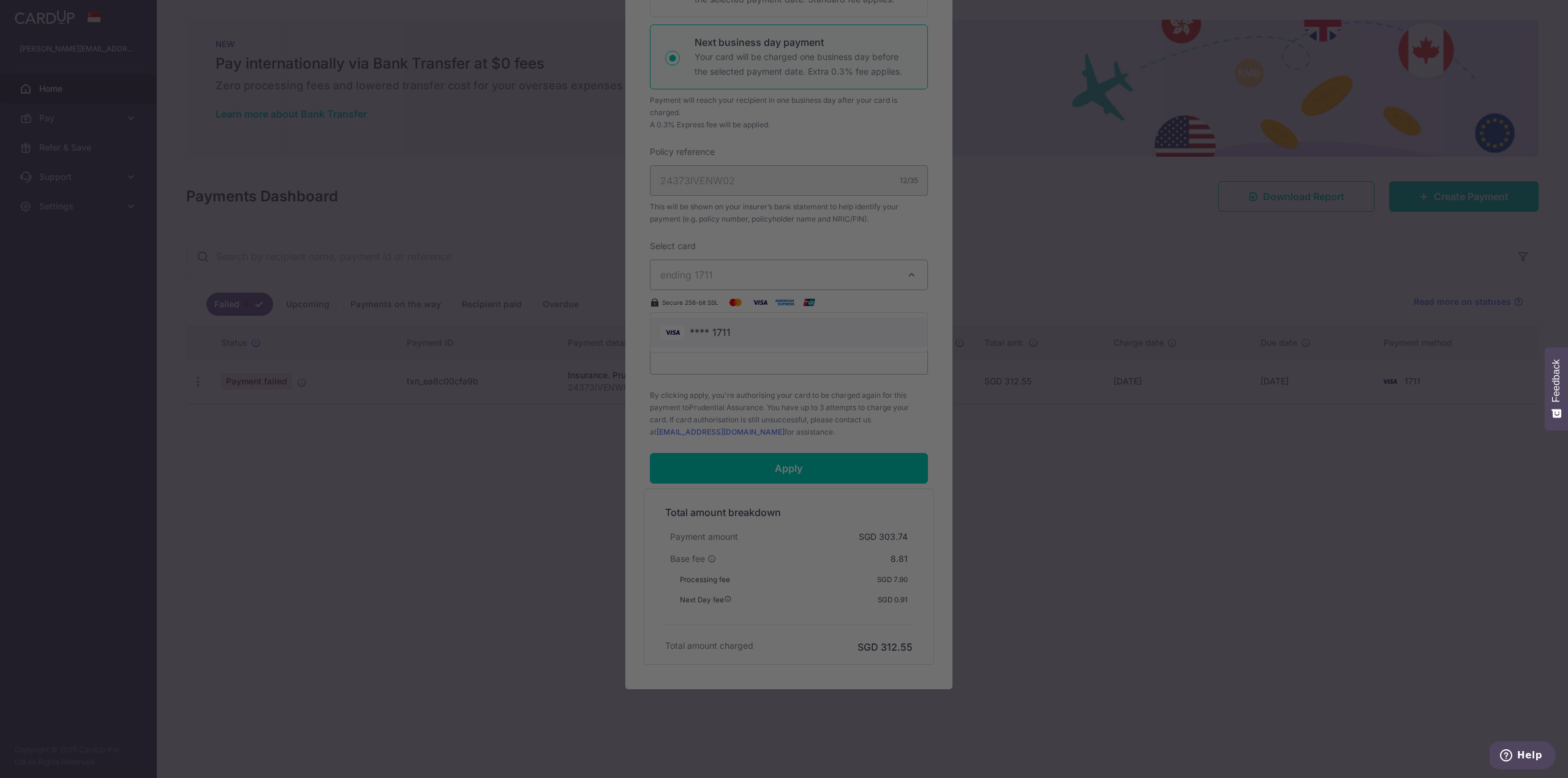
click at [719, 322] on body "[PERSON_NAME][EMAIL_ADDRESS][DOMAIN_NAME] Home Pay Payments Recipients Cards Re…" at bounding box center [784, 389] width 1568 height 778
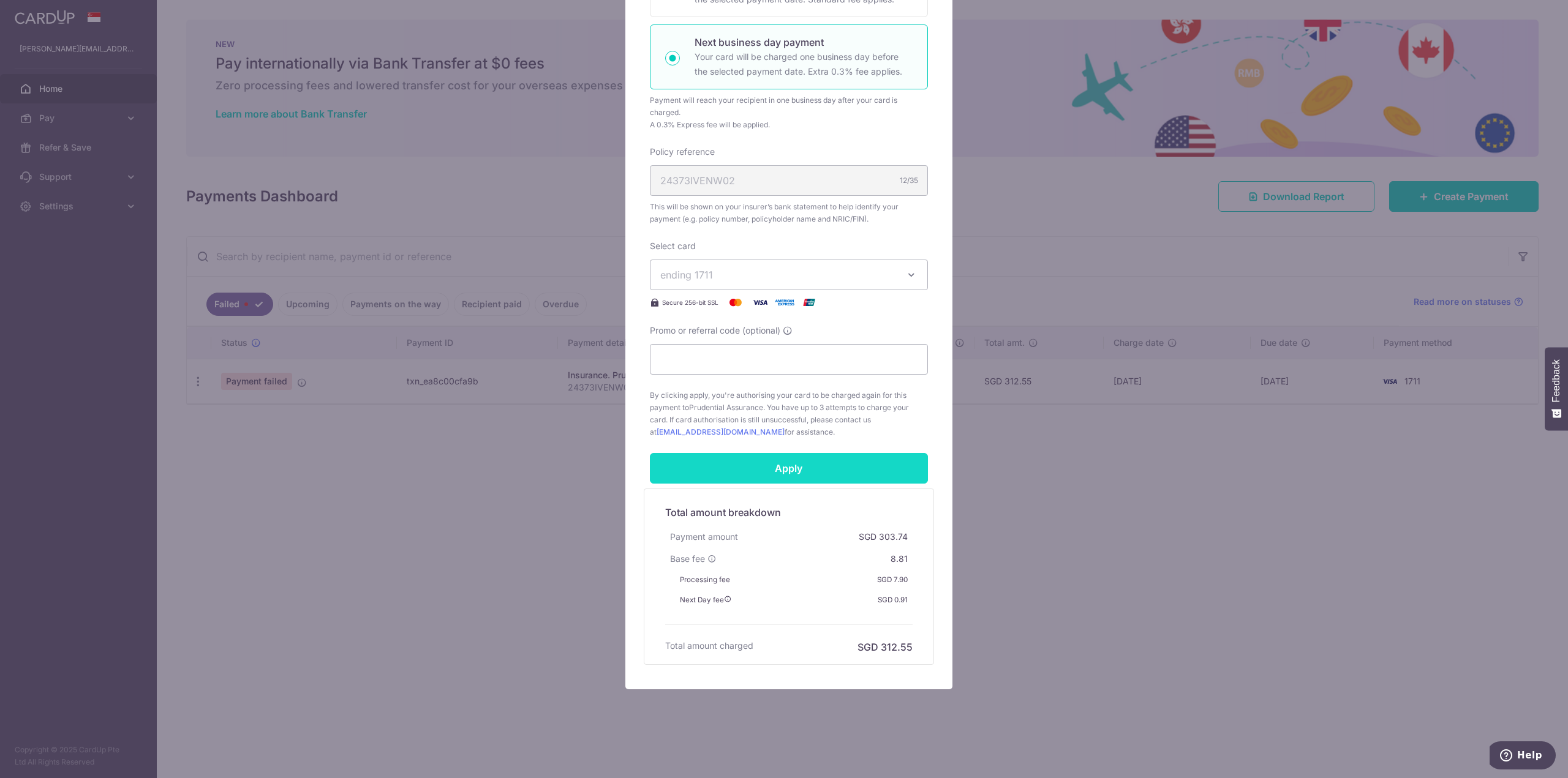
click at [804, 462] on input "Apply" at bounding box center [788, 468] width 278 height 30
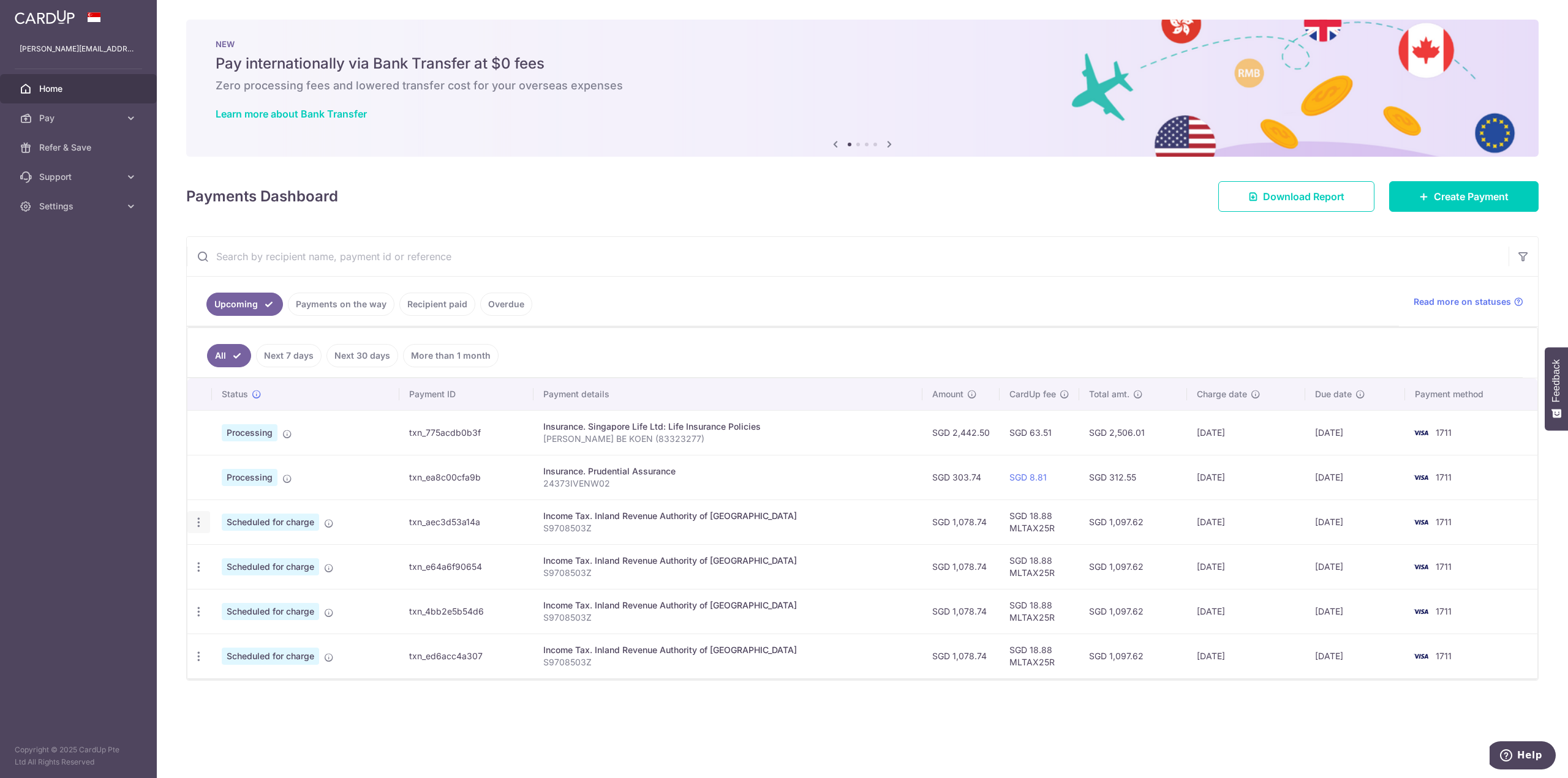
click at [197, 521] on icon "button" at bounding box center [199, 523] width 13 height 13
click at [249, 557] on span "Update payment" at bounding box center [264, 556] width 83 height 14
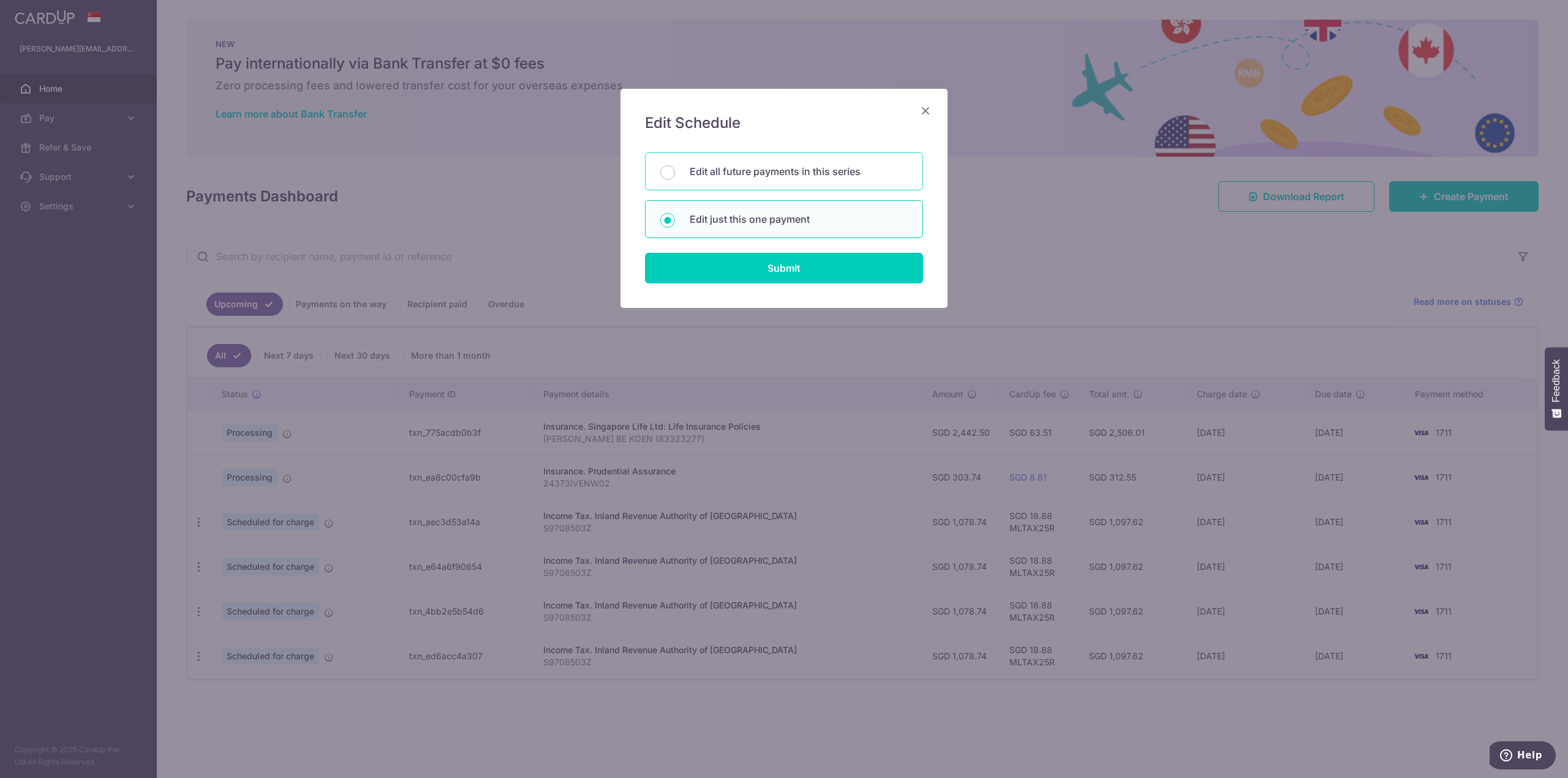
click at [781, 176] on p "Edit all future payments in this series" at bounding box center [798, 172] width 218 height 14
click at [675, 176] on input "Edit all future payments in this series" at bounding box center [667, 172] width 14 height 14
radio input "true"
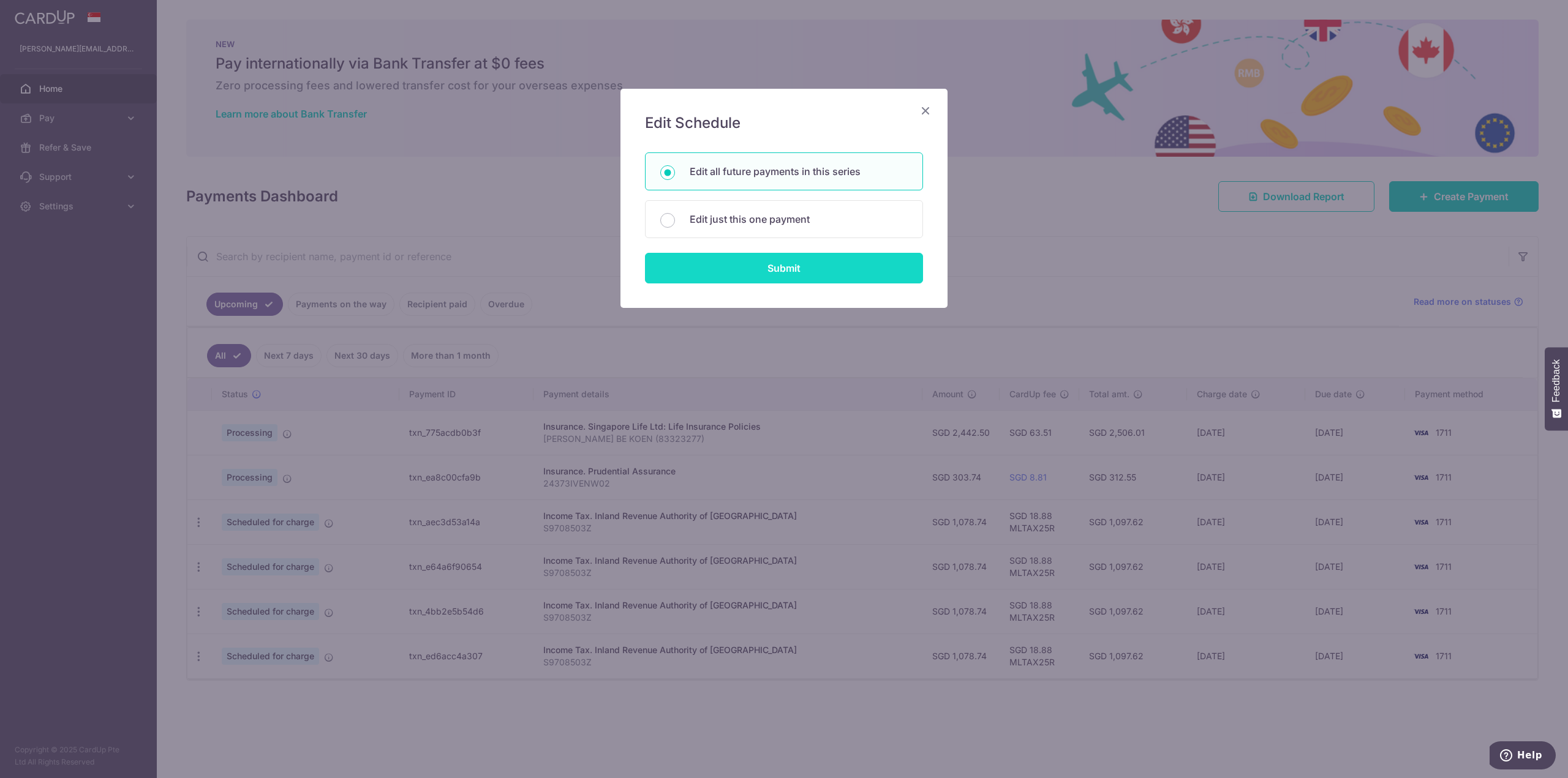
click at [783, 276] on input "Submit" at bounding box center [784, 268] width 278 height 30
radio input "true"
type input "1,078.74"
type input "S9708503Z"
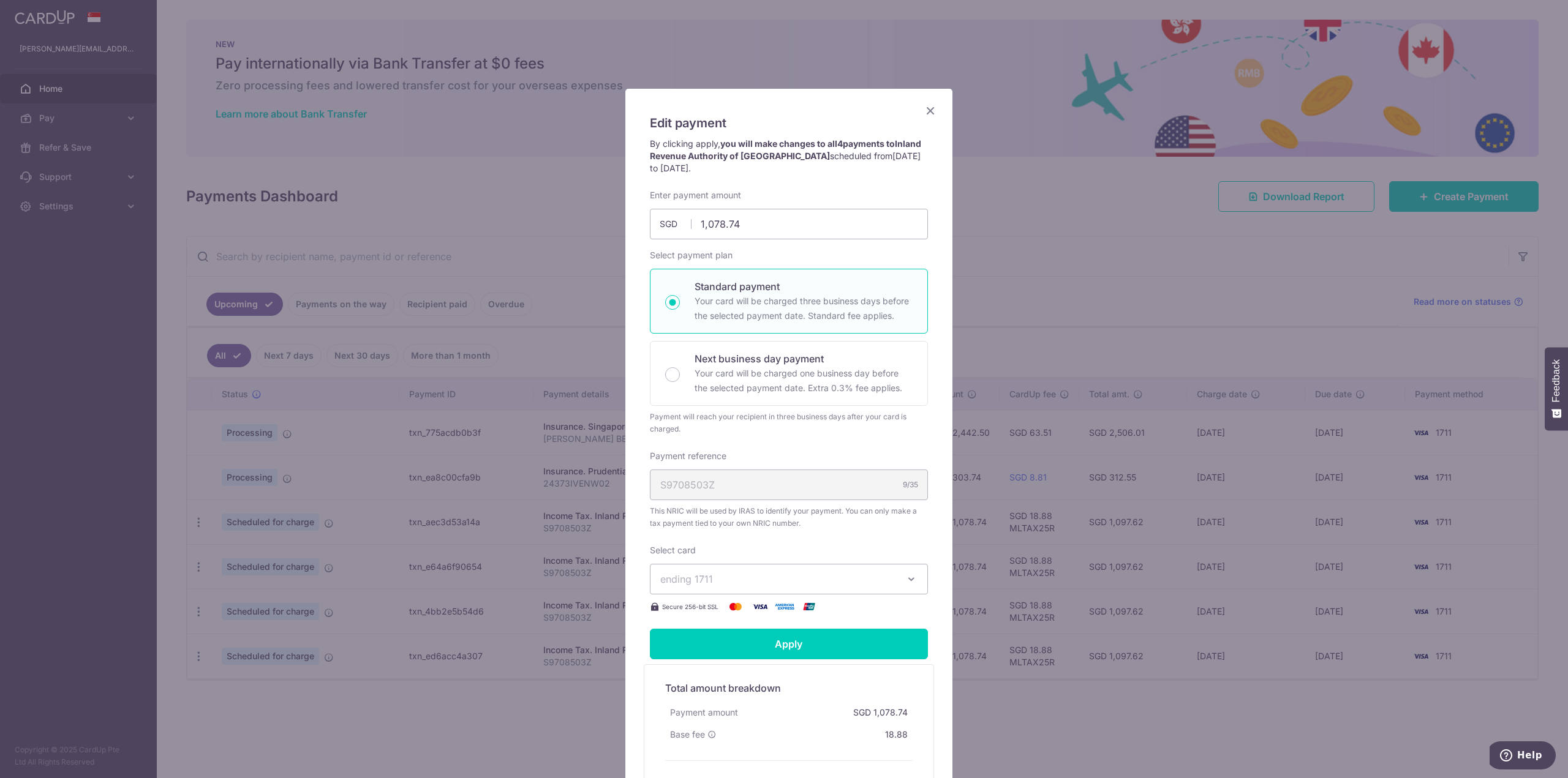
scroll to position [61, 0]
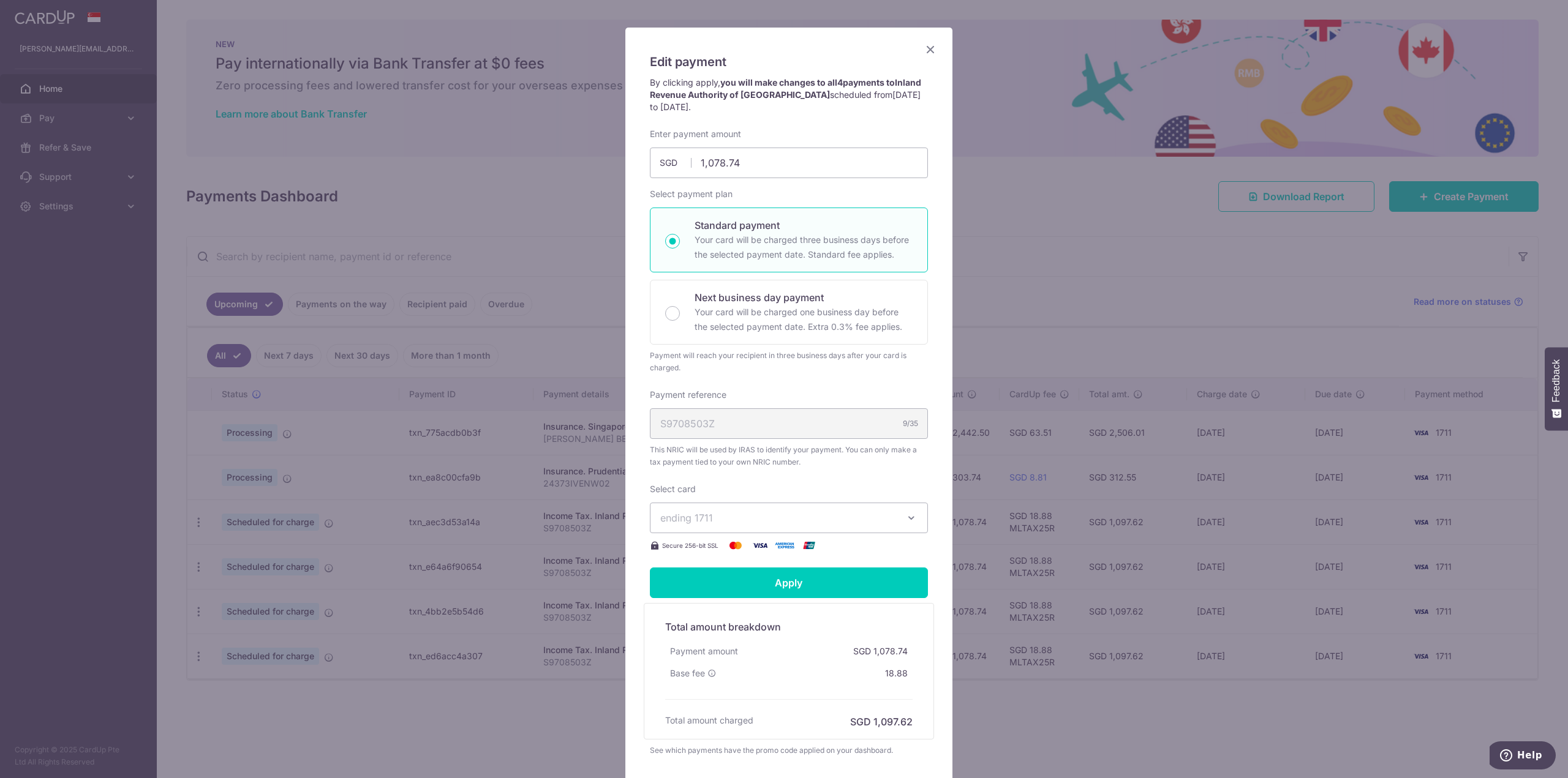
click at [720, 525] on button "ending 1711" at bounding box center [788, 518] width 278 height 30
click at [707, 575] on span "**** 1711" at bounding box center [709, 575] width 41 height 14
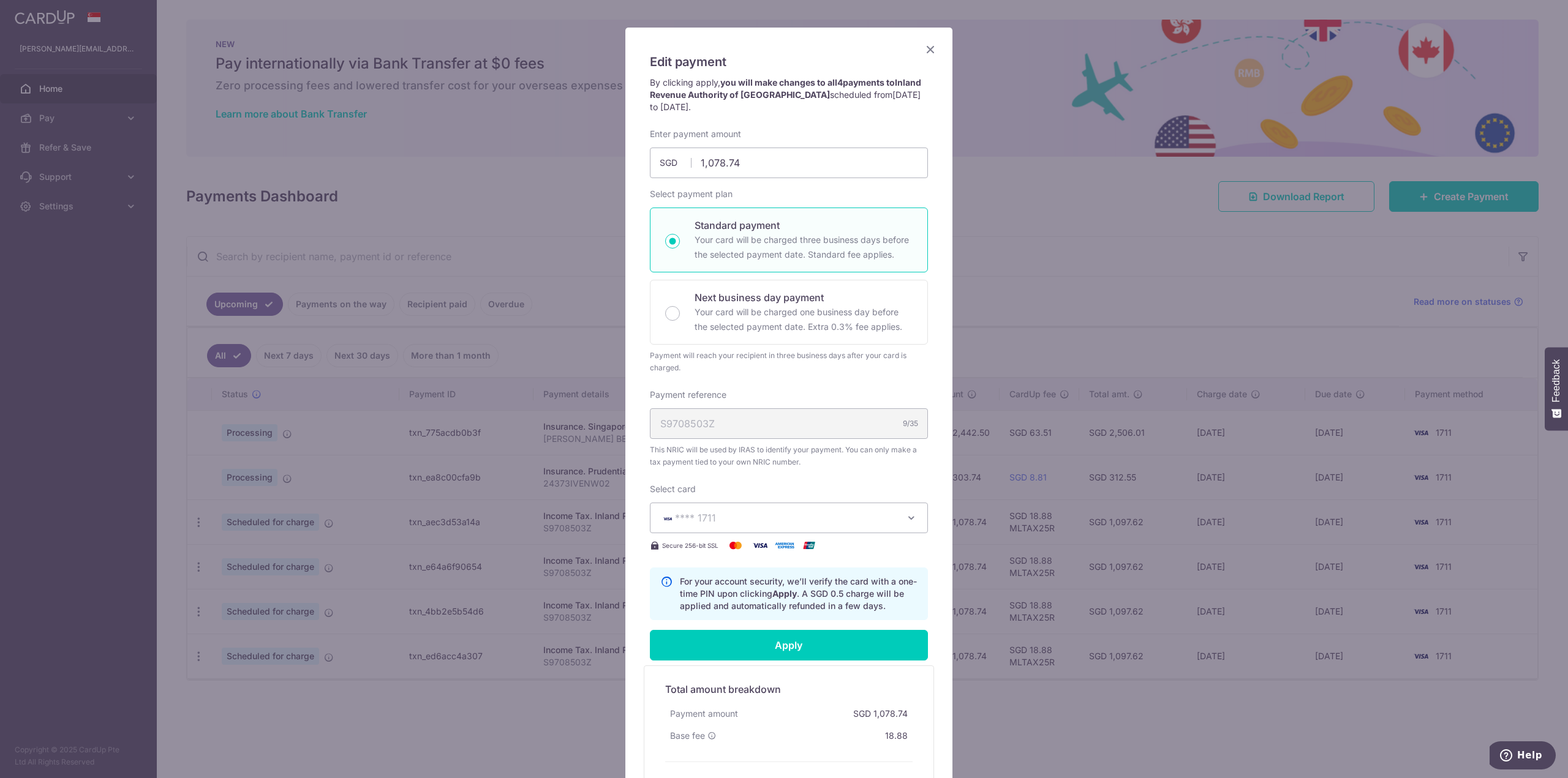
scroll to position [215, 0]
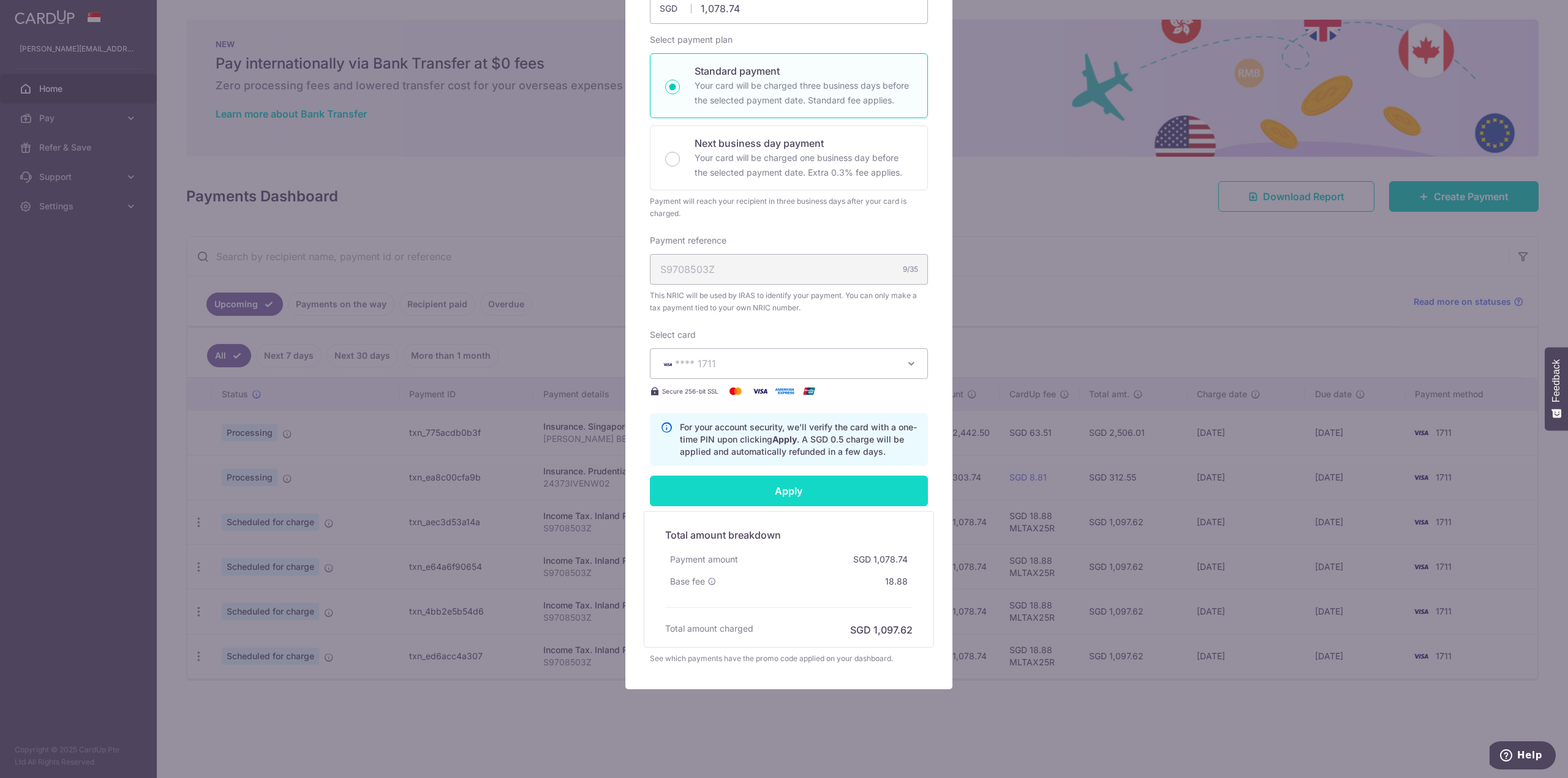
click at [754, 493] on input "Apply" at bounding box center [788, 491] width 278 height 30
type input "Successfully Applied"
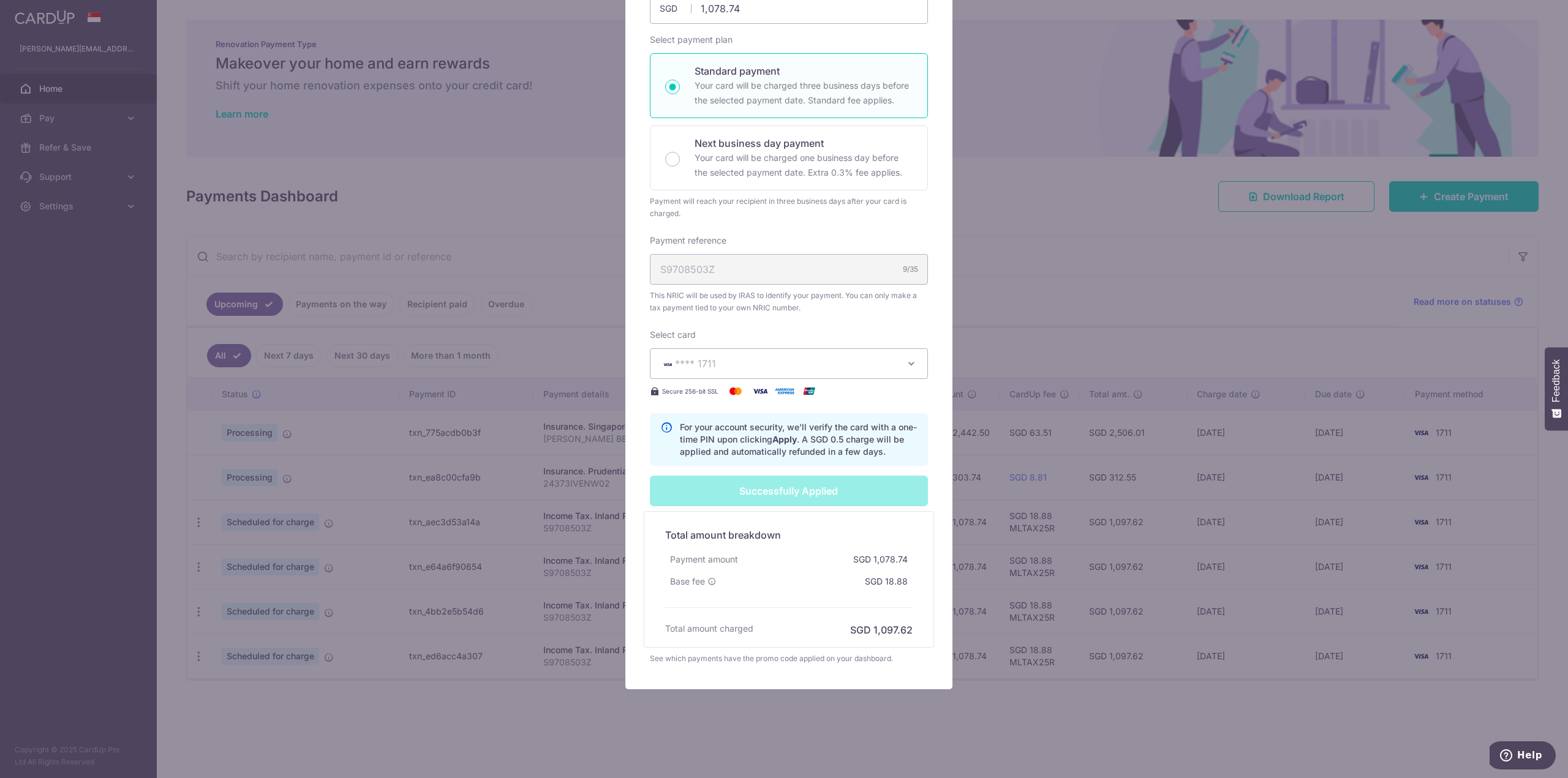
scroll to position [14, 0]
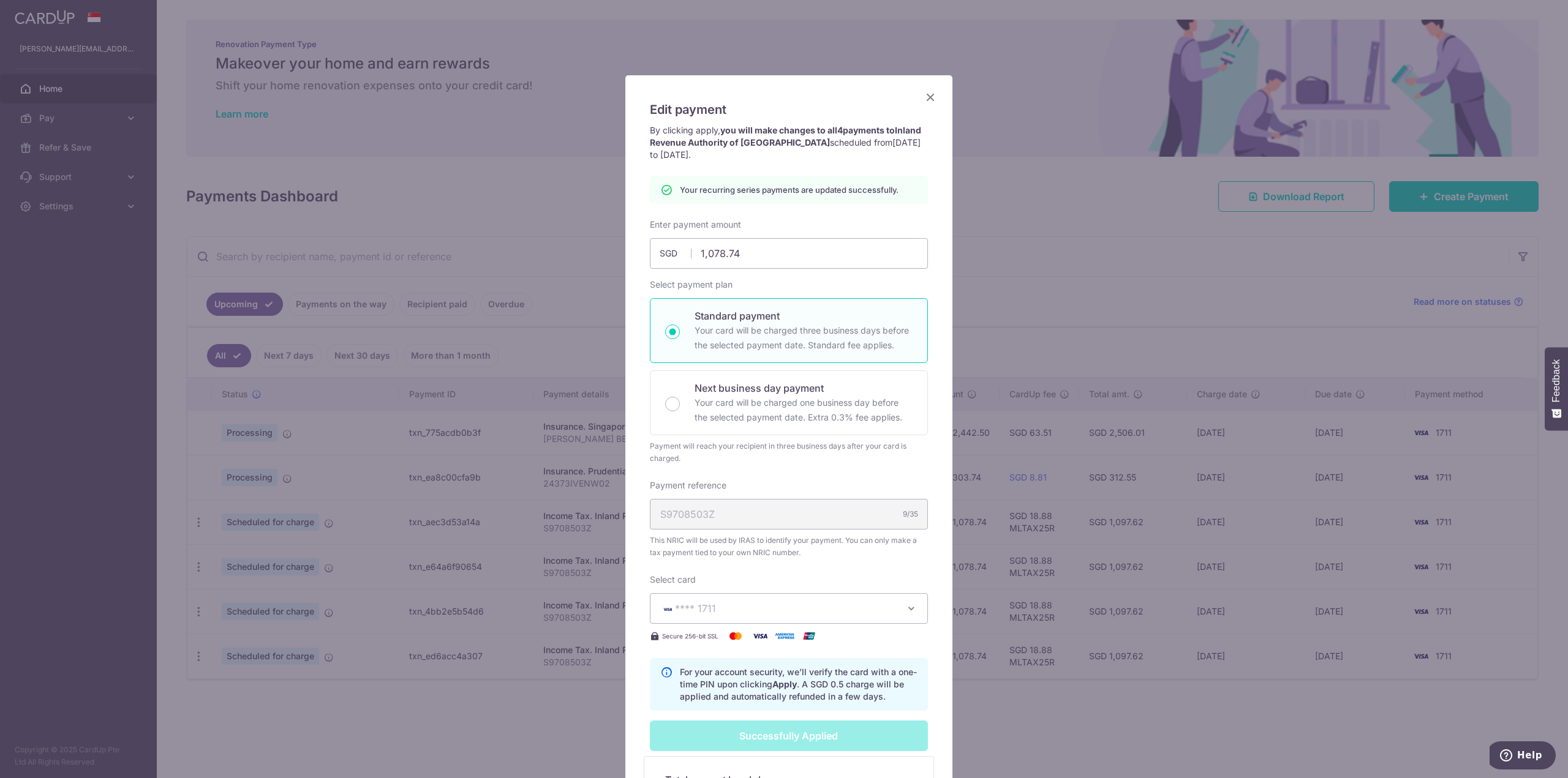
click at [923, 98] on icon "Close" at bounding box center [930, 97] width 14 height 15
